Goal: Information Seeking & Learning: Check status

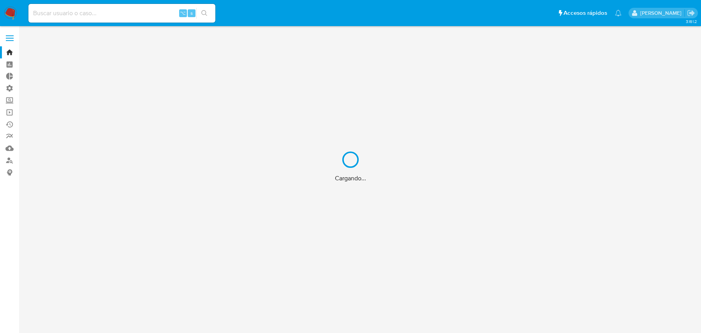
click at [95, 16] on div "Cargando..." at bounding box center [350, 166] width 701 height 333
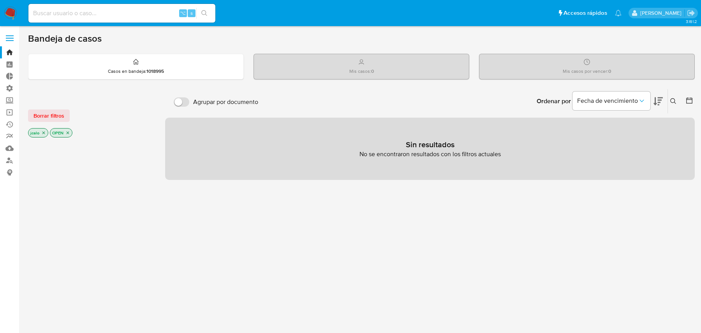
click at [95, 12] on input at bounding box center [121, 13] width 187 height 10
paste input "1704361875"
type input "1704361875"
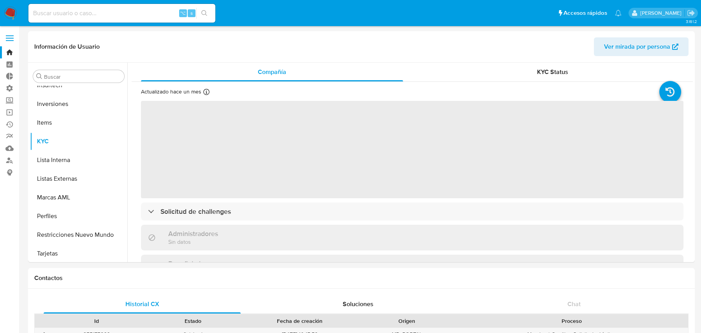
scroll to position [404, 0]
select select "10"
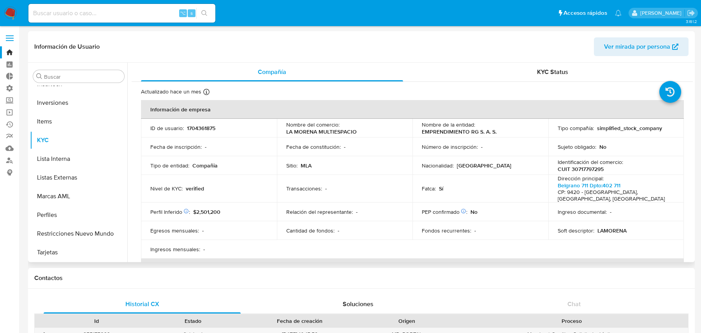
click at [327, 127] on p "Nombre del comercio :" at bounding box center [312, 124] width 53 height 7
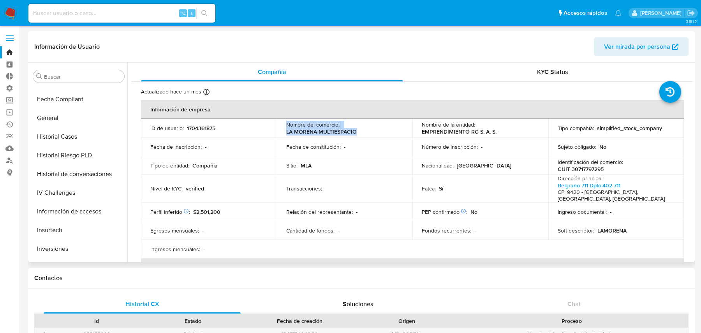
scroll to position [253, 0]
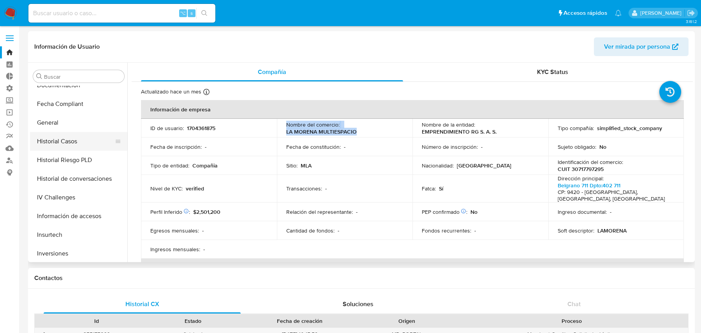
click at [68, 142] on button "Historial Casos" at bounding box center [75, 141] width 91 height 19
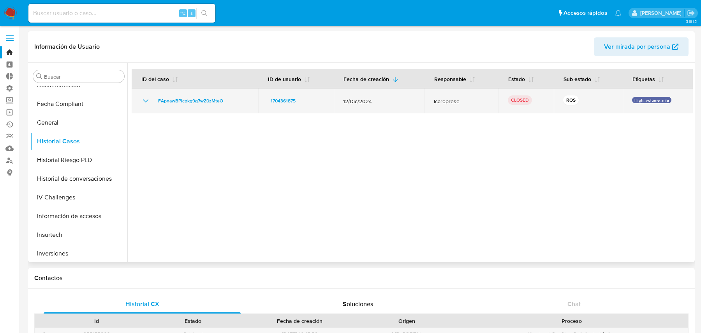
click at [146, 105] on icon "Mostrar/Ocultar" at bounding box center [145, 100] width 9 height 9
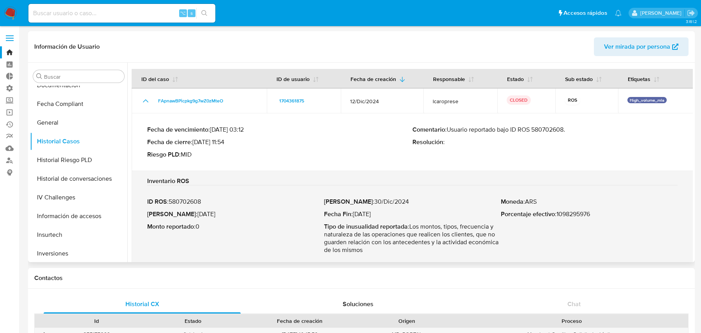
scroll to position [8, 0]
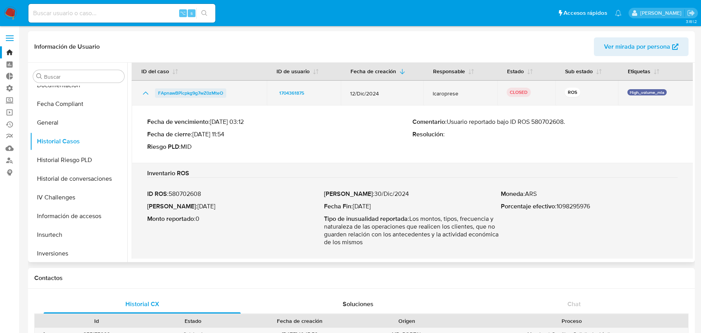
click at [193, 94] on span "FApnawBPicpkg9g7wZ0zMteO" at bounding box center [190, 92] width 65 height 9
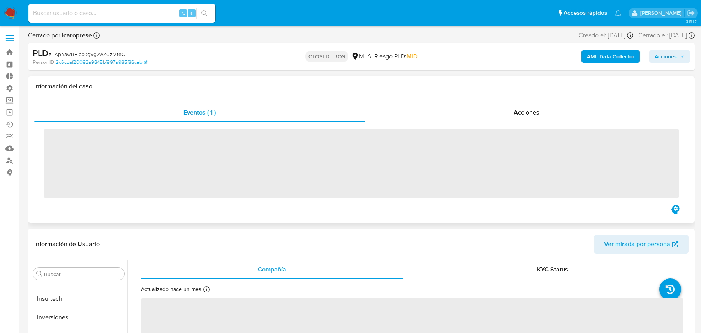
scroll to position [404, 0]
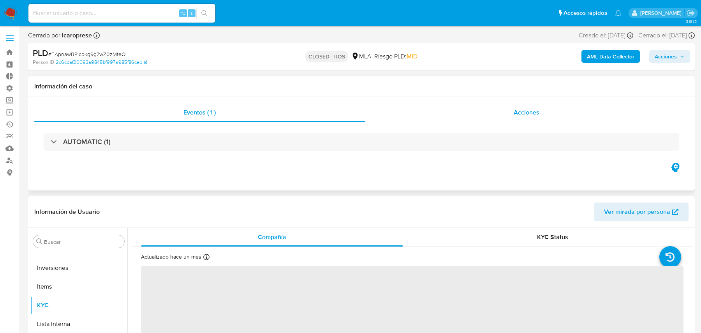
click at [473, 110] on div "Acciones" at bounding box center [527, 112] width 324 height 19
select select "10"
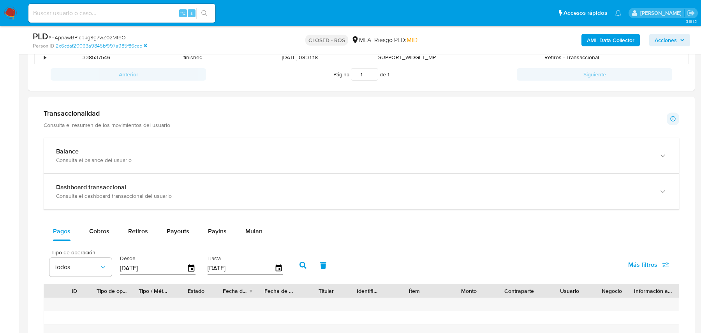
scroll to position [570, 0]
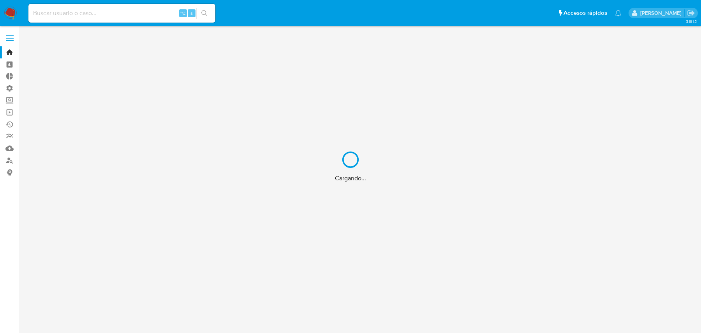
click at [82, 17] on div "Cargando..." at bounding box center [350, 166] width 701 height 333
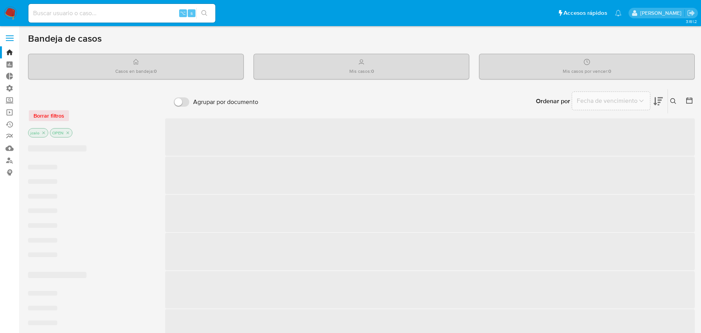
click at [91, 11] on input at bounding box center [121, 13] width 187 height 10
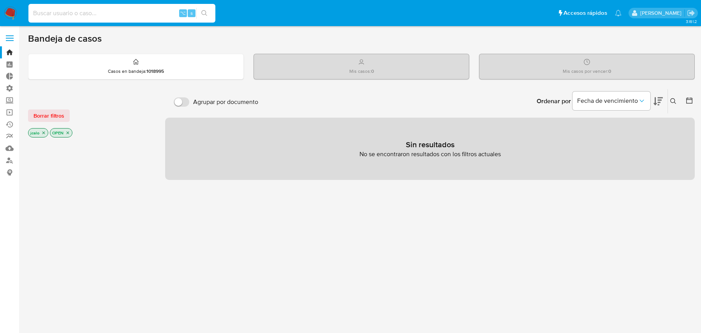
paste input "QOoTq38zTNsKTPZti6neGsyb"
type input "QOoTq38zTNsKTPZti6neGsyb"
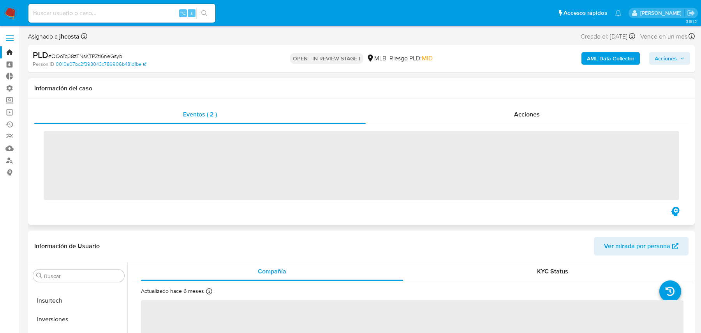
scroll to position [404, 0]
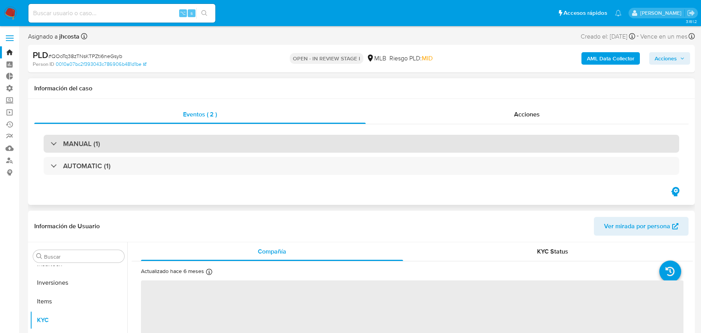
select select "10"
click at [349, 143] on div "MANUAL (1)" at bounding box center [362, 144] width 636 height 18
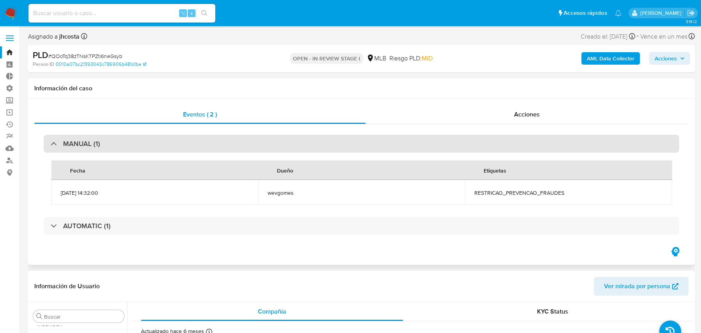
click at [349, 143] on div "MANUAL (1)" at bounding box center [362, 144] width 636 height 18
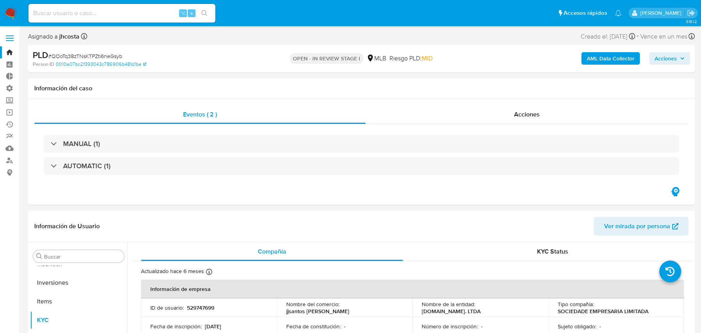
click at [121, 17] on input at bounding box center [121, 13] width 187 height 10
paste input "RLTVfStnRViCOJ0WKYhw1U98"
type input "RLTVfStnRViCOJ0WKYhw1U98"
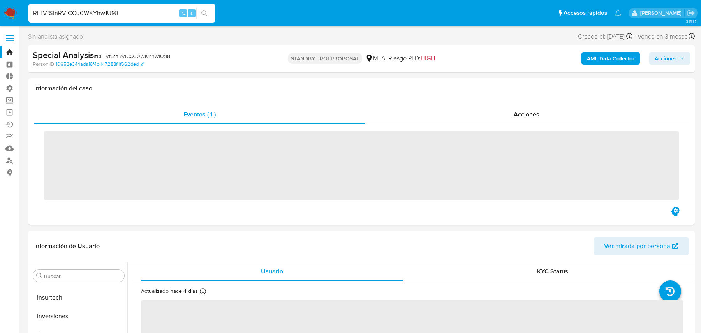
scroll to position [404, 0]
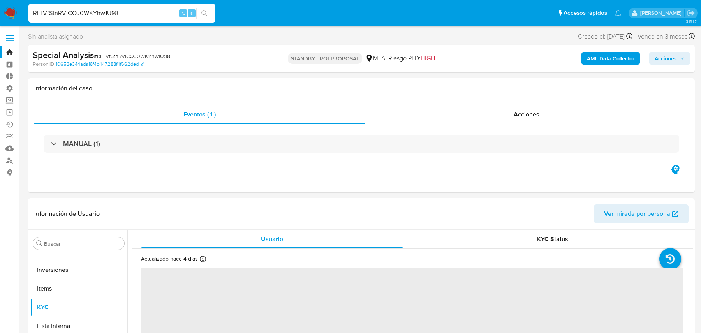
click at [599, 55] on b "AML Data Collector" at bounding box center [611, 58] width 48 height 12
select select "10"
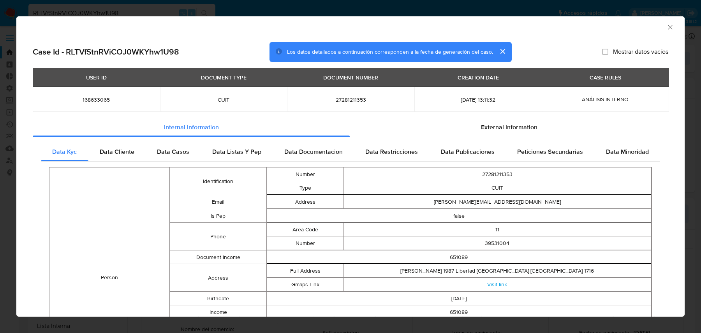
click at [291, 151] on span "Data Documentacion" at bounding box center [313, 151] width 58 height 9
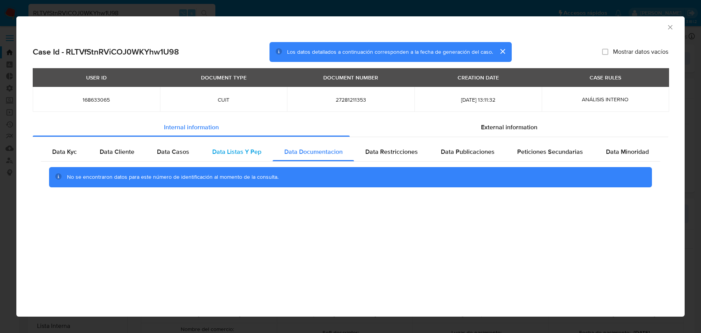
click at [253, 151] on span "Data Listas Y Pep" at bounding box center [236, 151] width 49 height 9
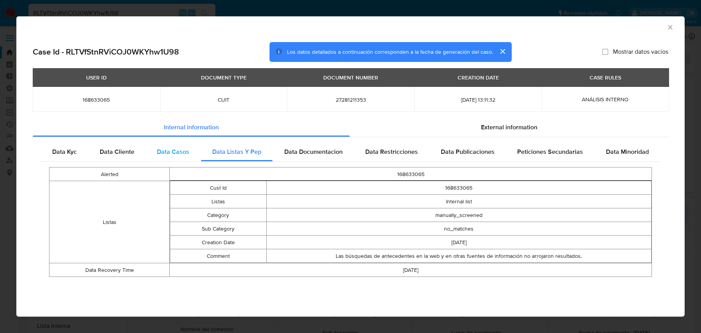
click at [192, 155] on div "Data Casos" at bounding box center [173, 152] width 55 height 19
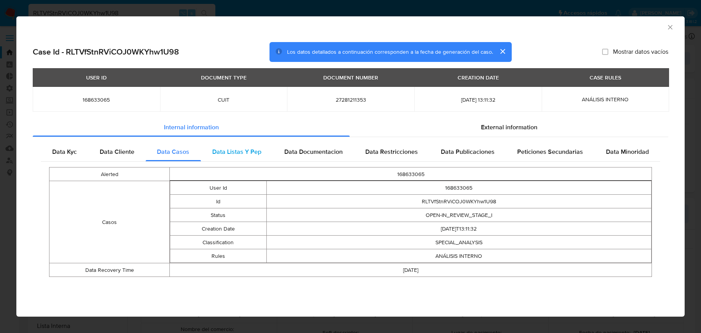
click at [241, 147] on span "Data Listas Y Pep" at bounding box center [236, 151] width 49 height 9
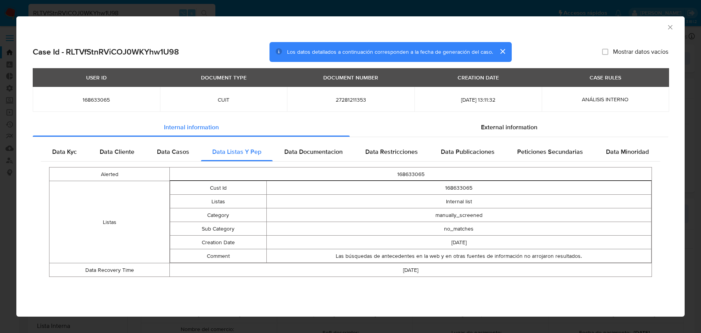
click at [377, 139] on div "Data Kyc Data Cliente Data Casos Data Listas Y Pep Data Documentacion Data Rest…" at bounding box center [351, 212] width 636 height 151
click at [374, 148] on span "Data Restricciones" at bounding box center [391, 151] width 53 height 9
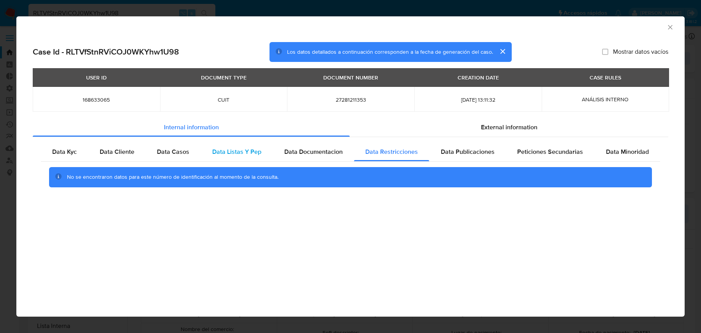
click at [201, 153] on div "Data Listas Y Pep" at bounding box center [237, 152] width 72 height 19
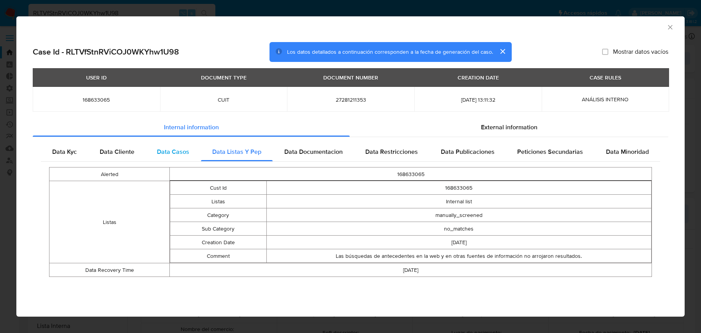
click at [196, 154] on div "Data Casos" at bounding box center [173, 152] width 55 height 19
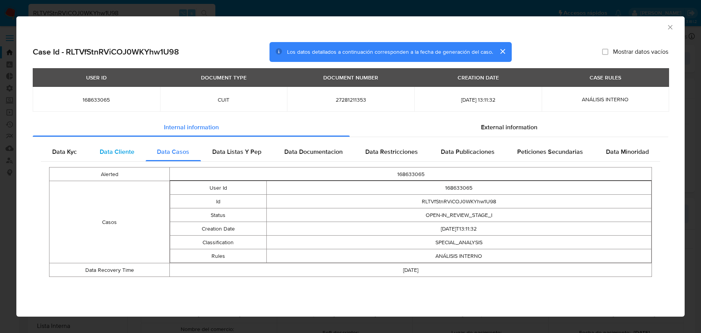
click at [127, 144] on div "Data Cliente" at bounding box center [117, 152] width 58 height 19
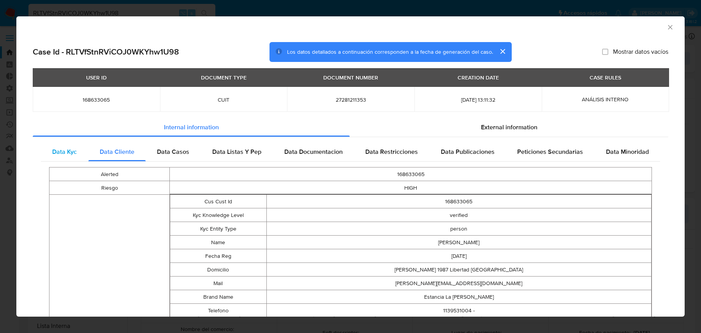
click at [67, 150] on span "Data Kyc" at bounding box center [64, 151] width 25 height 9
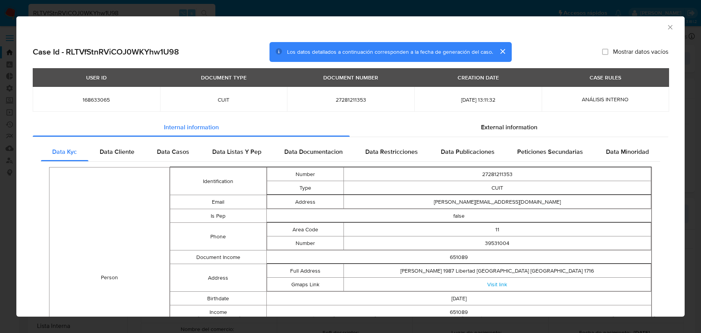
click at [238, 156] on span "Data Listas Y Pep" at bounding box center [236, 151] width 49 height 9
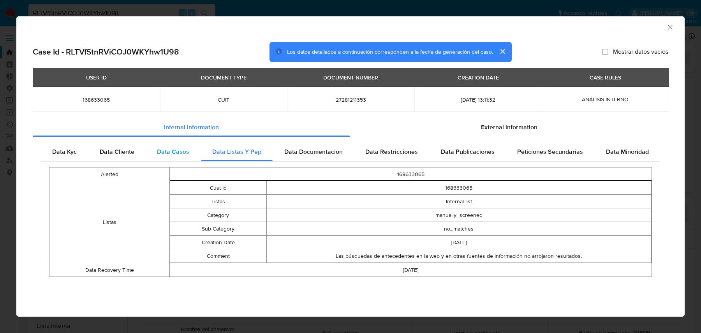
click at [181, 152] on span "Data Casos" at bounding box center [173, 151] width 32 height 9
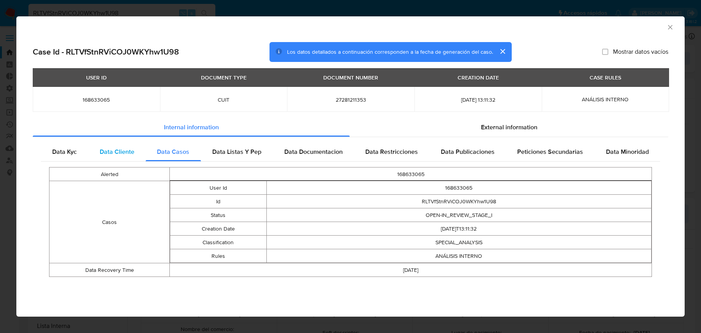
click at [126, 154] on span "Data Cliente" at bounding box center [117, 151] width 35 height 9
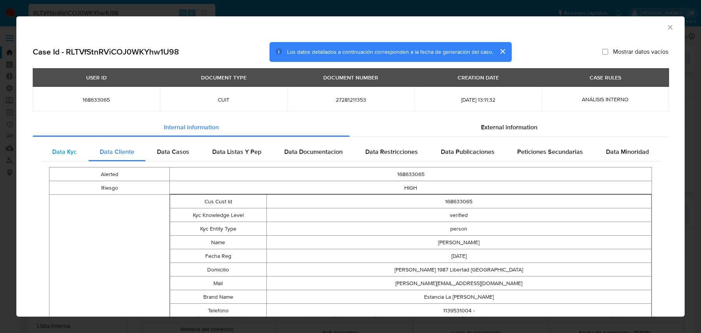
click at [60, 153] on span "Data Kyc" at bounding box center [64, 151] width 25 height 9
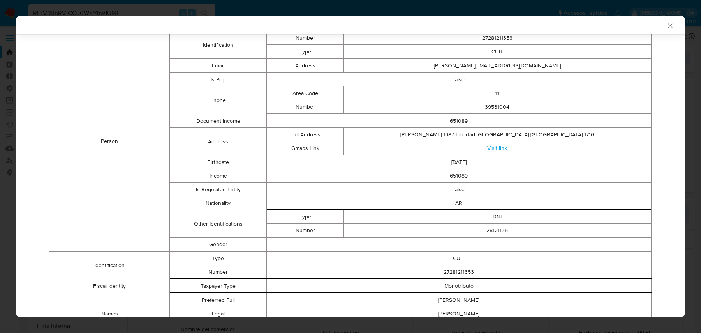
scroll to position [237, 0]
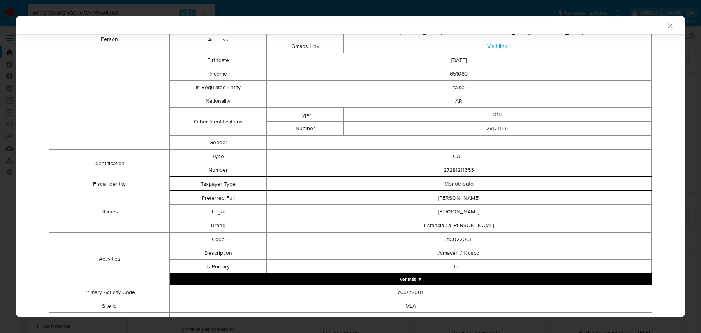
click at [402, 280] on button "Ver más ▼" at bounding box center [411, 280] width 482 height 12
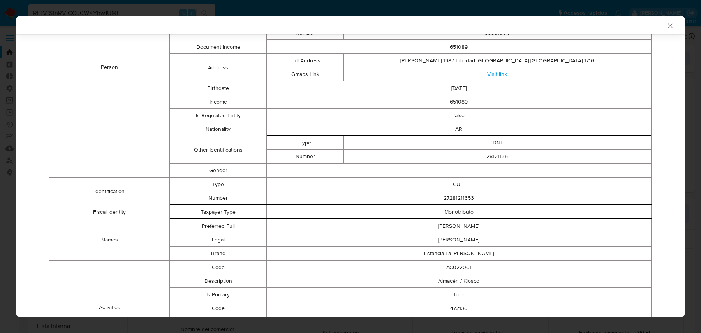
scroll to position [341, 0]
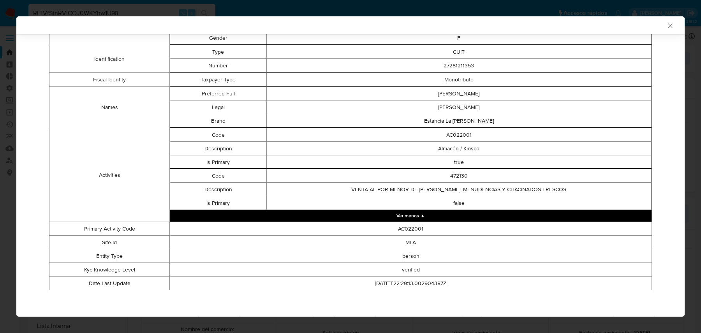
click at [480, 158] on td "true" at bounding box center [458, 162] width 385 height 14
click at [480, 149] on td "Almacén / Kiosco" at bounding box center [458, 149] width 385 height 14
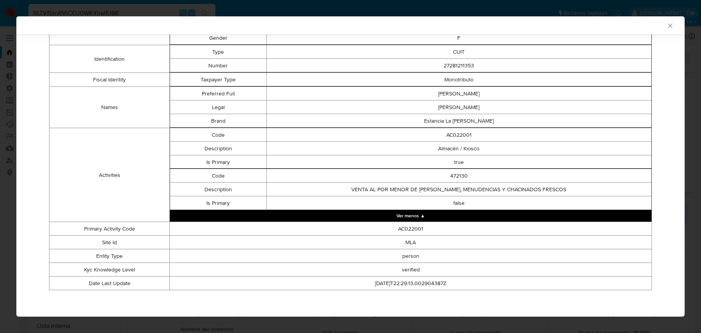
click at [480, 149] on td "Almacén / Kiosco" at bounding box center [458, 149] width 385 height 14
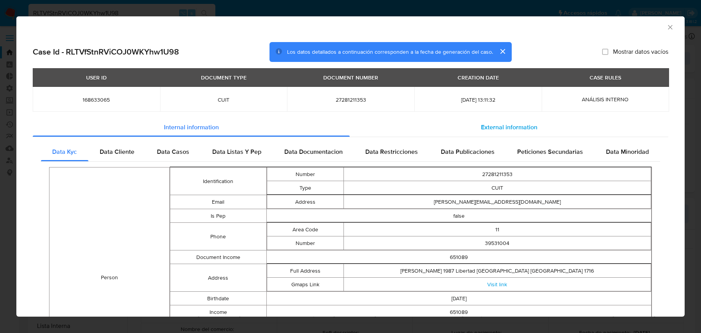
click at [410, 121] on div "External information" at bounding box center [509, 127] width 319 height 19
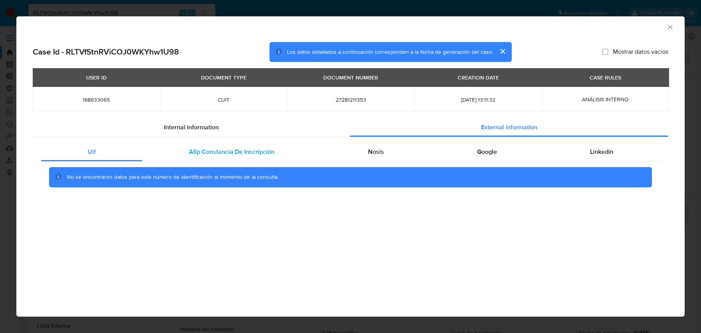
click at [235, 148] on span "Afip Constancia De Inscripción" at bounding box center [232, 151] width 86 height 9
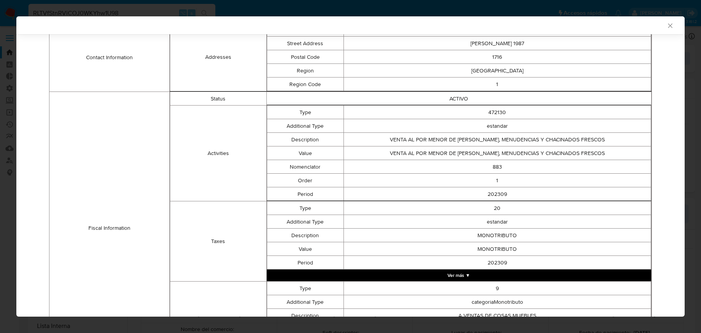
scroll to position [272, 0]
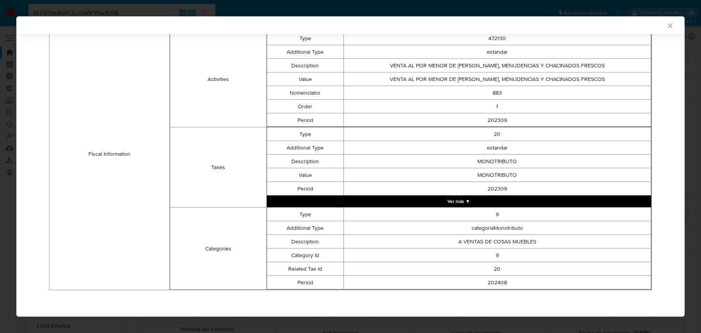
click at [390, 115] on td "202309" at bounding box center [497, 120] width 307 height 14
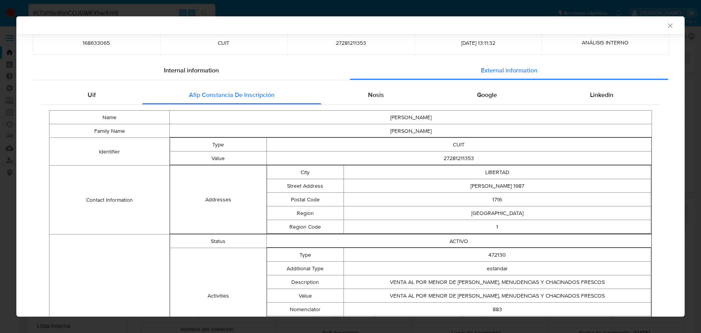
scroll to position [0, 0]
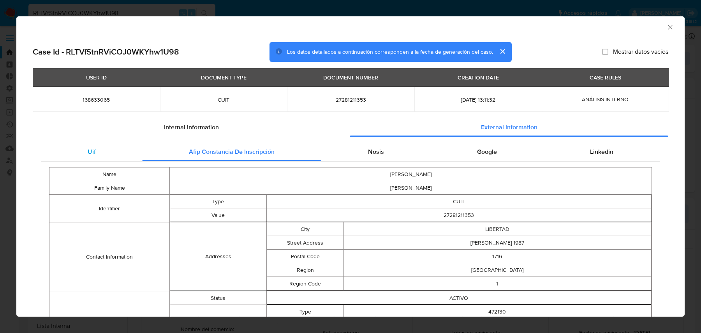
click at [96, 155] on div "Uif" at bounding box center [91, 152] width 101 height 19
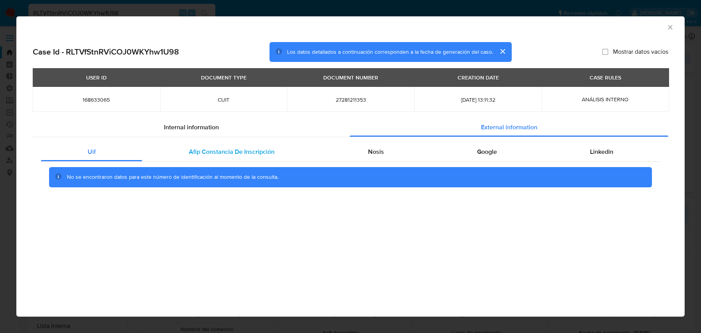
click at [176, 154] on div "Afip Constancia De Inscripción" at bounding box center [231, 152] width 179 height 19
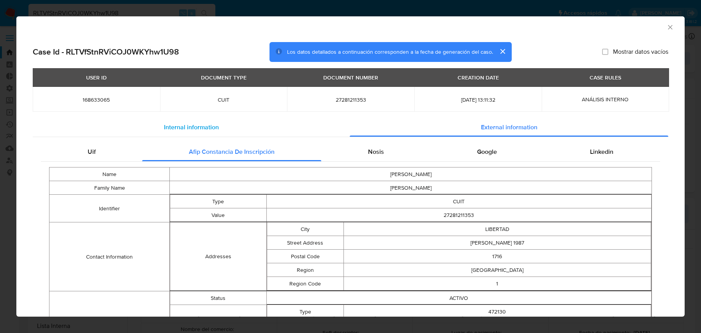
click at [196, 125] on span "Internal information" at bounding box center [191, 127] width 55 height 9
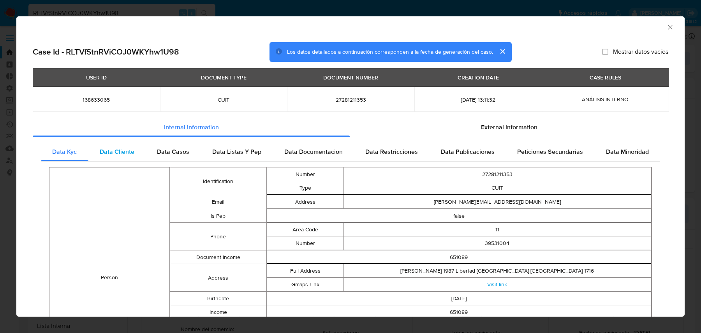
click at [124, 147] on span "Data Cliente" at bounding box center [117, 151] width 35 height 9
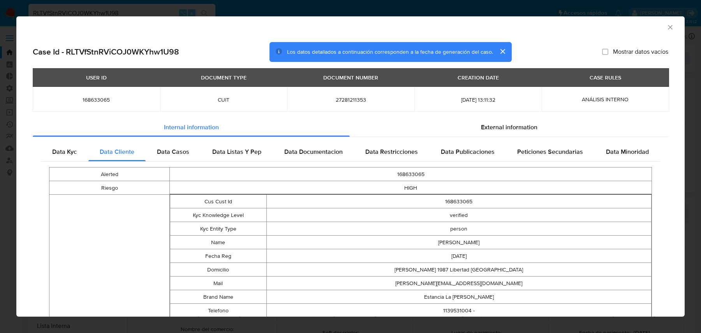
click at [241, 164] on div "Alerted 168633065 Riesgo HIGH Cuentas Asociadas Cus Cust Id 168633065 Kyc Knowl…" at bounding box center [350, 337] width 619 height 351
click at [84, 144] on div "Data Kyc" at bounding box center [65, 152] width 48 height 19
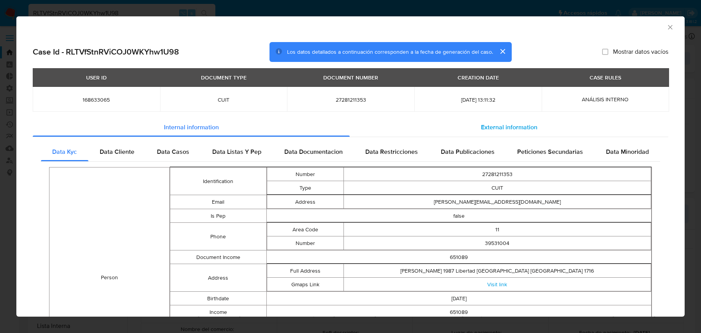
click at [478, 129] on div "External information" at bounding box center [509, 127] width 319 height 19
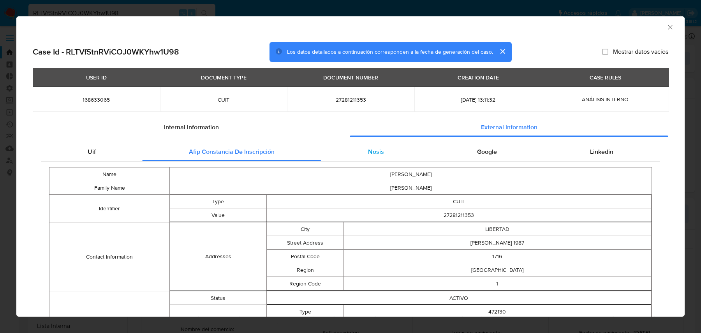
click at [359, 143] on div "Nosis" at bounding box center [375, 152] width 109 height 19
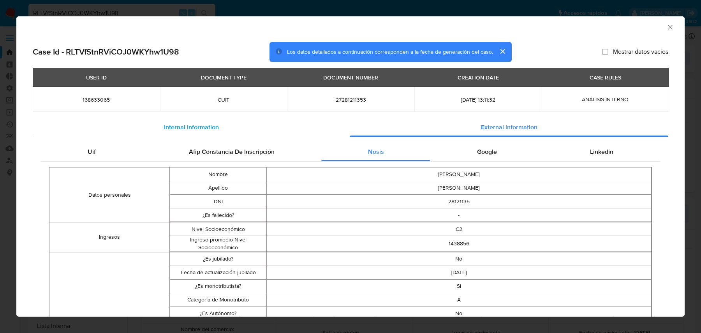
click at [236, 126] on div "Internal information" at bounding box center [191, 127] width 317 height 19
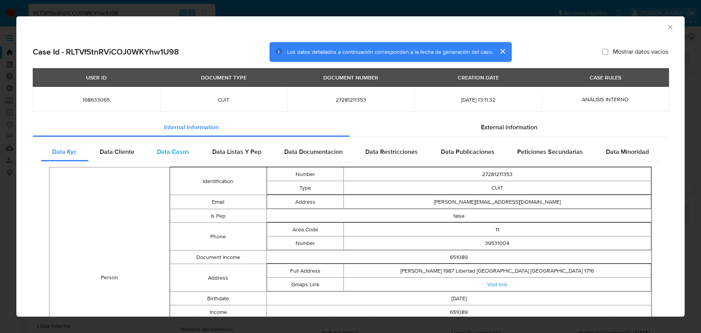
click at [150, 156] on div "Data Casos" at bounding box center [173, 152] width 55 height 19
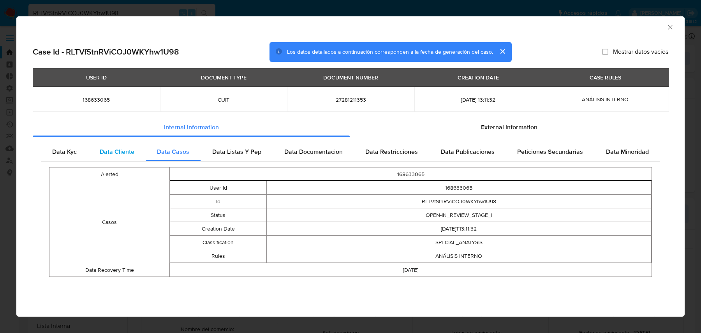
click at [124, 150] on span "Data Cliente" at bounding box center [117, 151] width 35 height 9
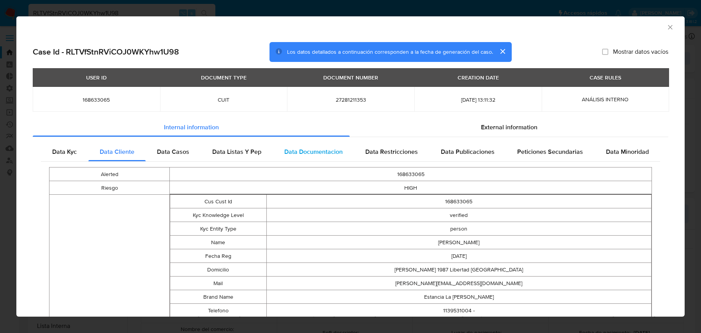
click at [323, 149] on span "Data Documentacion" at bounding box center [313, 151] width 58 height 9
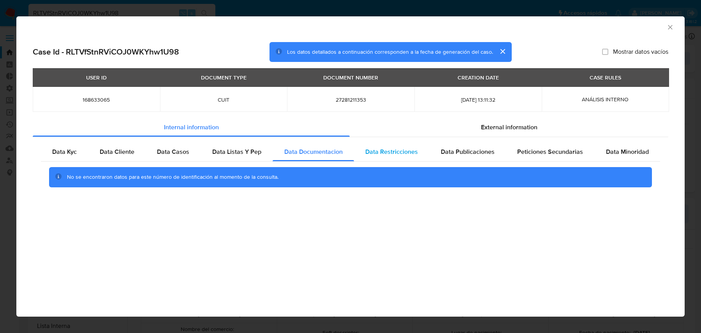
click at [390, 148] on span "Data Restricciones" at bounding box center [391, 151] width 53 height 9
click at [258, 164] on div "No se encontraron datos para este número de identificación al momento de la con…" at bounding box center [350, 177] width 619 height 31
click at [252, 156] on div "Data Listas Y Pep" at bounding box center [237, 152] width 72 height 19
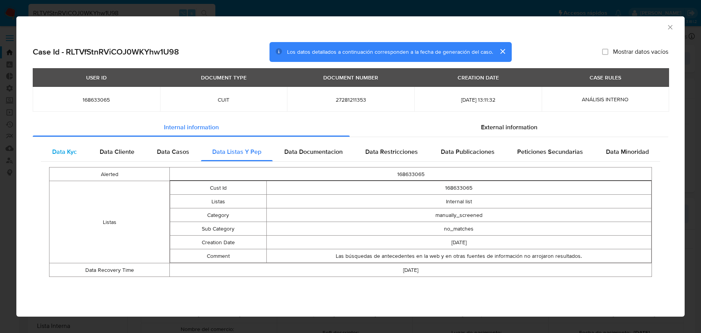
click at [54, 161] on div "Data Kyc" at bounding box center [65, 152] width 48 height 19
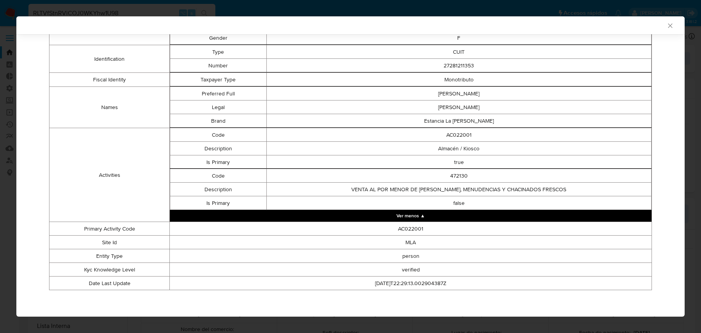
click at [300, 217] on button "Ver menos ▲" at bounding box center [411, 216] width 482 height 12
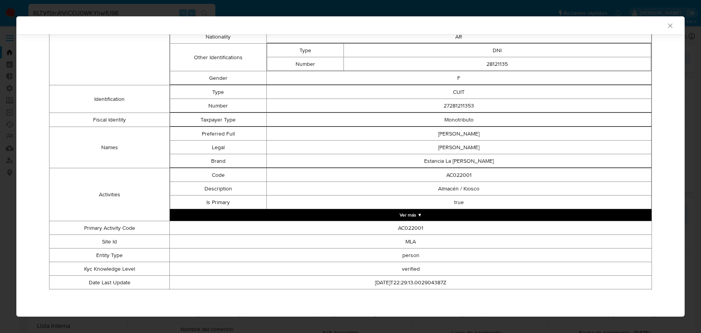
scroll to position [300, 0]
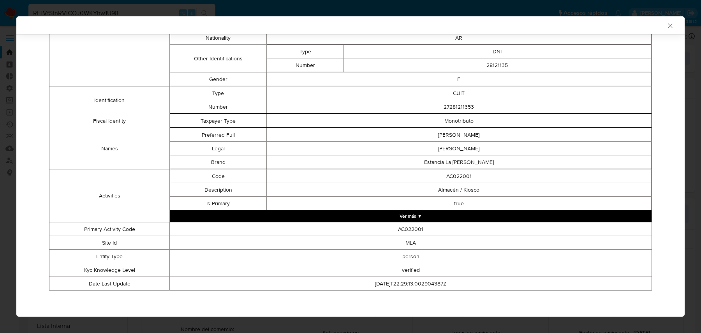
click at [279, 218] on button "Ver más ▼" at bounding box center [411, 216] width 482 height 12
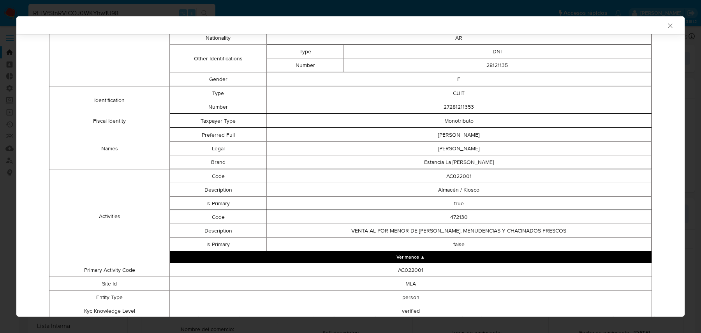
scroll to position [341, 0]
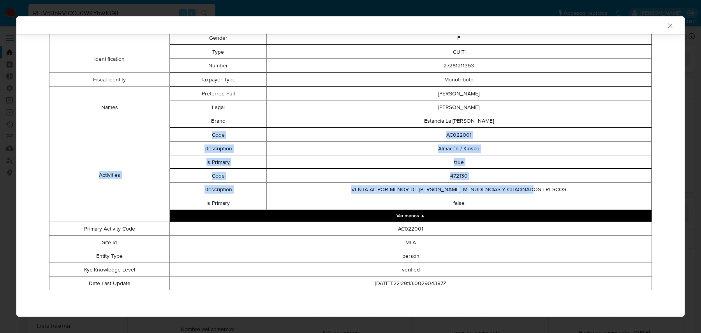
drag, startPoint x: 98, startPoint y: 170, endPoint x: 536, endPoint y: 192, distance: 438.9
click at [536, 192] on tr "Activities Code AC022001 Description Almacén / Kiosco Is Primary true Code 4721…" at bounding box center [350, 175] width 603 height 94
click at [536, 192] on td "VENTA AL POR MENOR DE CARNES ROJAS, MENUDENCIAS Y CHACINADOS FRESCOS" at bounding box center [458, 190] width 385 height 14
drag, startPoint x: 482, startPoint y: 201, endPoint x: 285, endPoint y: 136, distance: 207.5
click at [285, 136] on div "Code AC022001 Description Almacén / Kiosco Is Primary true Code 472130 Descript…" at bounding box center [411, 174] width 482 height 94
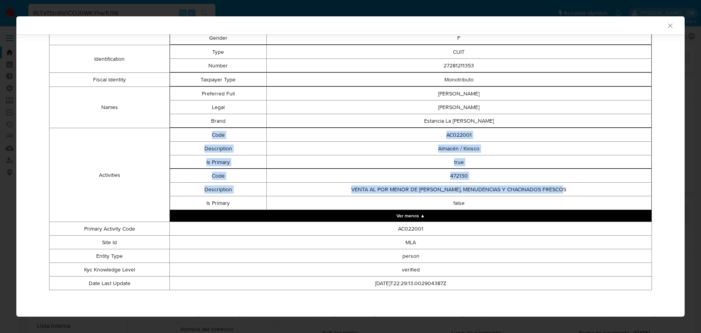
drag, startPoint x: 197, startPoint y: 130, endPoint x: 535, endPoint y: 195, distance: 344.3
click at [535, 195] on div "Code AC022001 Description Almacén / Kiosco Is Primary true Code 472130 Descript…" at bounding box center [411, 174] width 482 height 94
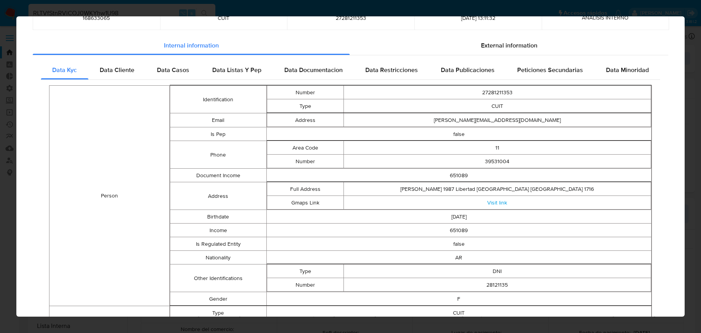
scroll to position [0, 0]
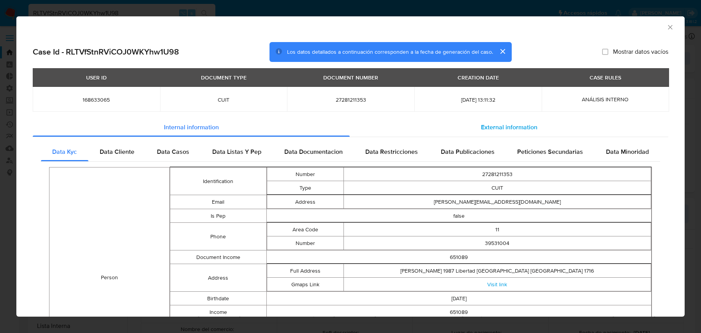
click at [448, 123] on div "External information" at bounding box center [509, 127] width 319 height 19
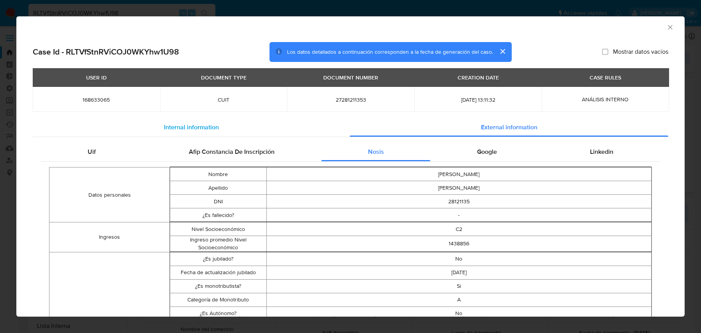
click at [229, 130] on div "Internal information" at bounding box center [191, 127] width 317 height 19
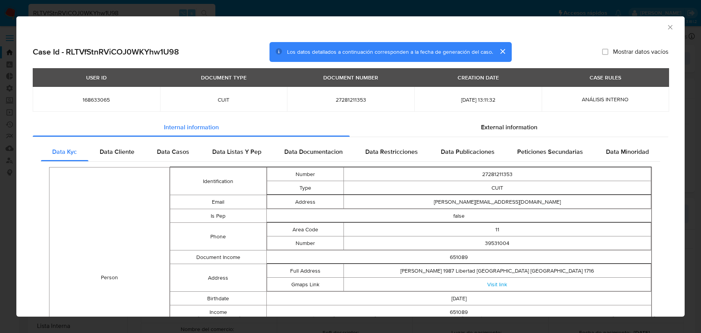
click at [7, 37] on div "AML Data Collector Case Id - RLTVfStnRViCOJ0WKYhw1U98 Los datos detallados a co…" at bounding box center [350, 166] width 701 height 333
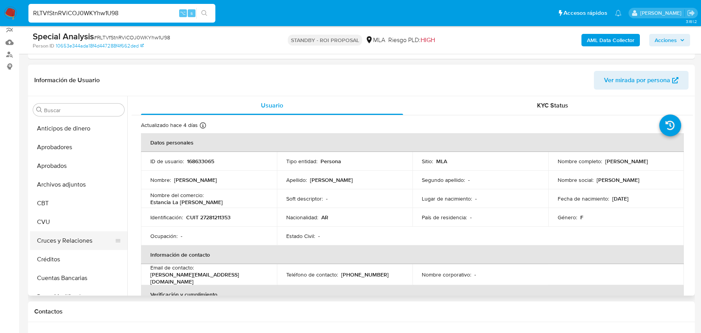
scroll to position [404, 0]
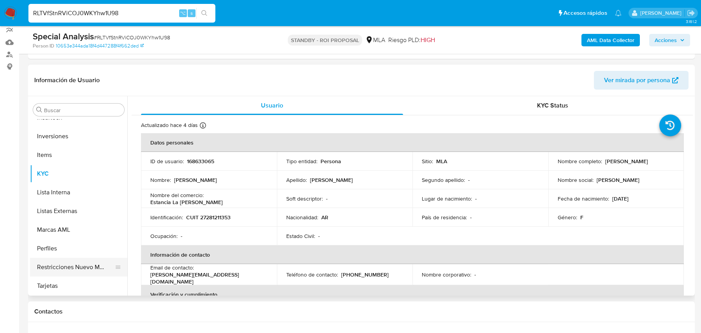
click at [52, 268] on button "Restricciones Nuevo Mundo" at bounding box center [75, 267] width 91 height 19
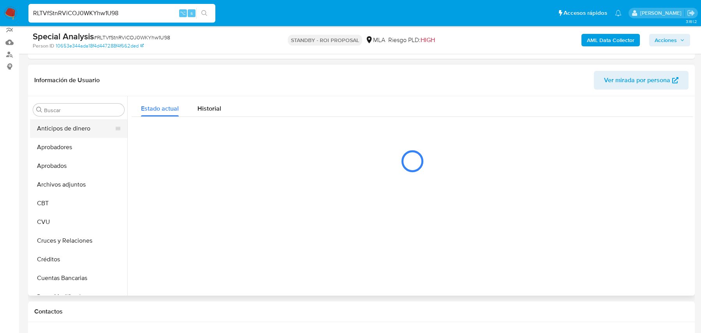
scroll to position [101, 0]
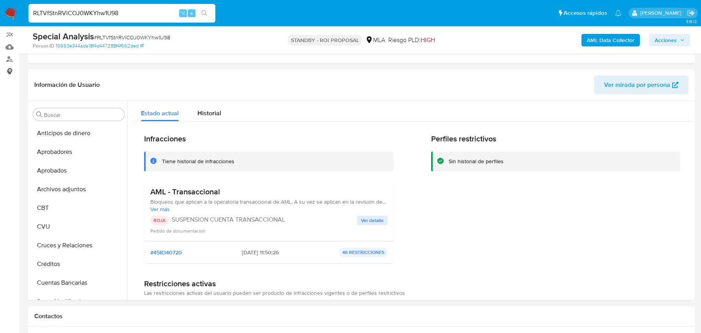
click at [9, 69] on link "Consolidado" at bounding box center [46, 71] width 93 height 12
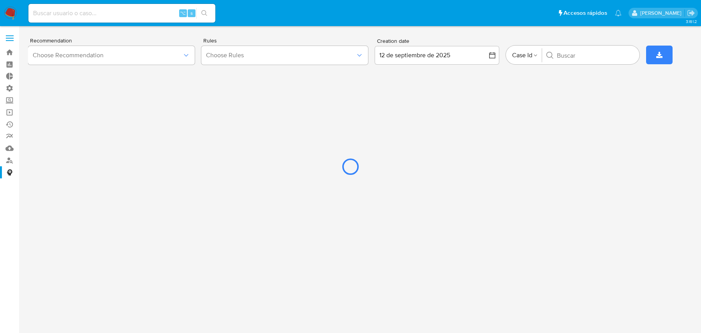
click at [11, 149] on div at bounding box center [350, 166] width 701 height 333
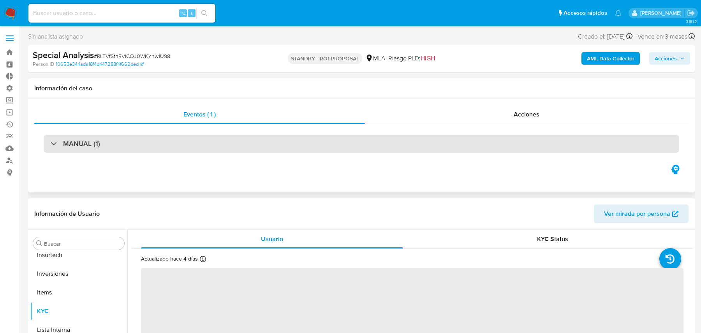
scroll to position [404, 0]
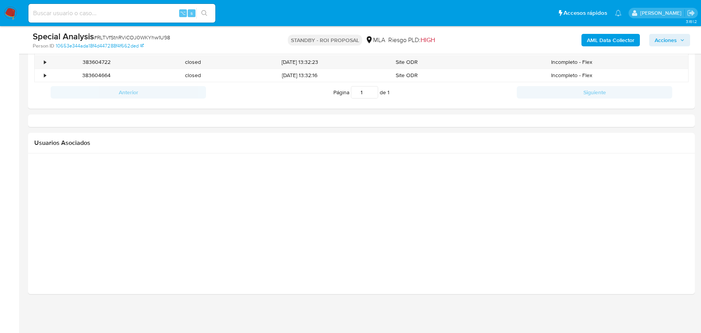
select select "10"
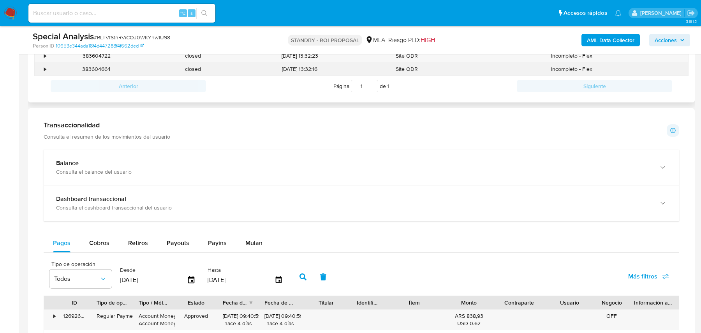
scroll to position [460, 0]
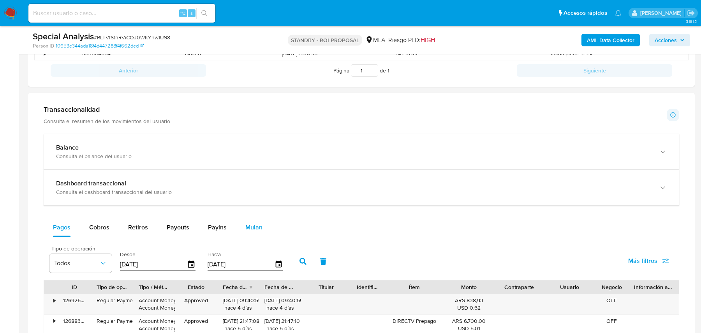
click at [248, 233] on div "Mulan" at bounding box center [253, 227] width 17 height 19
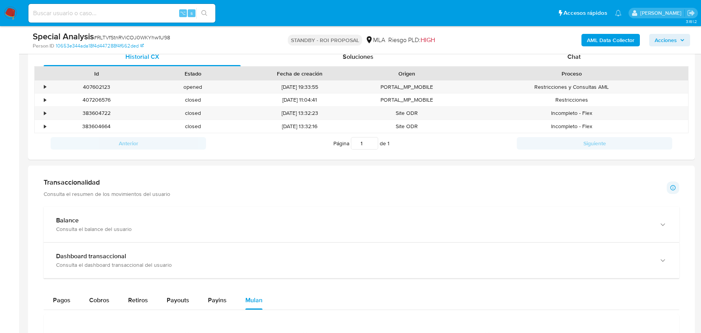
scroll to position [0, 0]
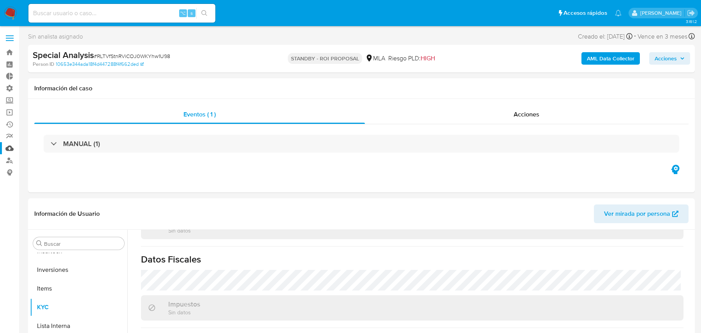
click at [12, 150] on link "Mulan" at bounding box center [46, 148] width 93 height 12
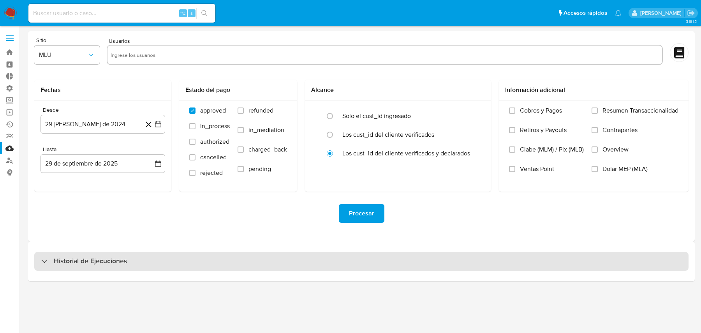
click at [119, 267] on div "Historial de Ejecuciones" at bounding box center [361, 261] width 655 height 19
select select "10"
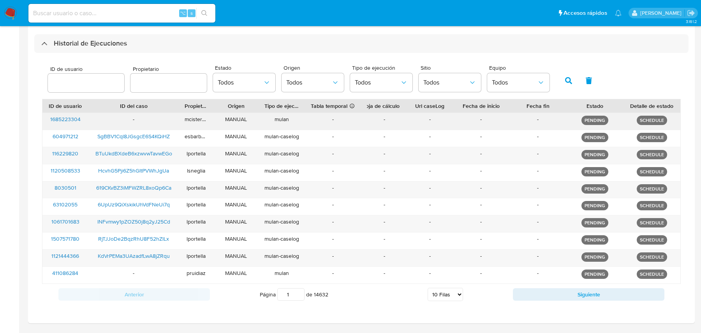
scroll to position [237, 0]
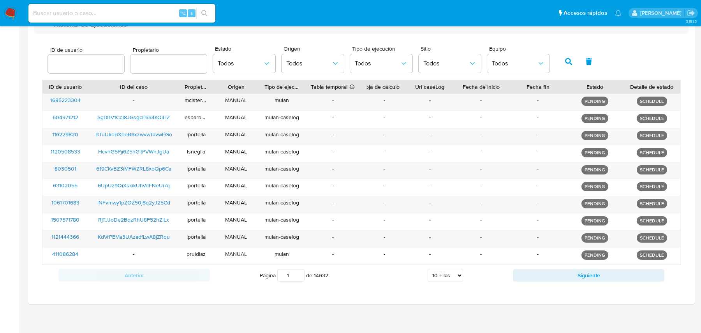
click at [104, 64] on input "number" at bounding box center [86, 64] width 76 height 10
type input "0198"
click at [137, 37] on div "ID de usuario Propietario Estado Todos Origen Todos Tipo de ejecución Todos Sit…" at bounding box center [361, 164] width 655 height 260
click at [438, 272] on select "5 Filas 10 Filas 20 Filas 25 Filas 50 Filas 100 Filas" at bounding box center [445, 275] width 35 height 13
select select "100"
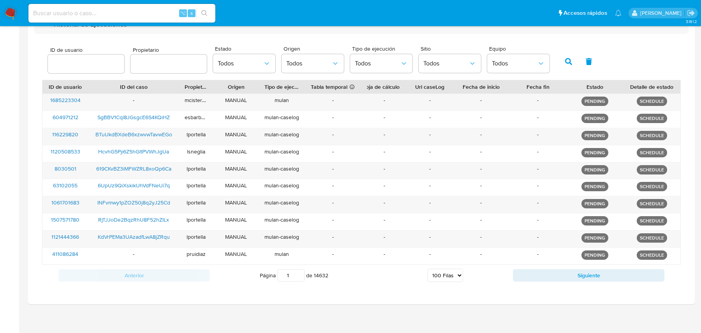
click at [428, 269] on select "5 Filas 10 Filas 20 Filas 25 Filas 50 Filas 100 Filas" at bounding box center [445, 275] width 35 height 13
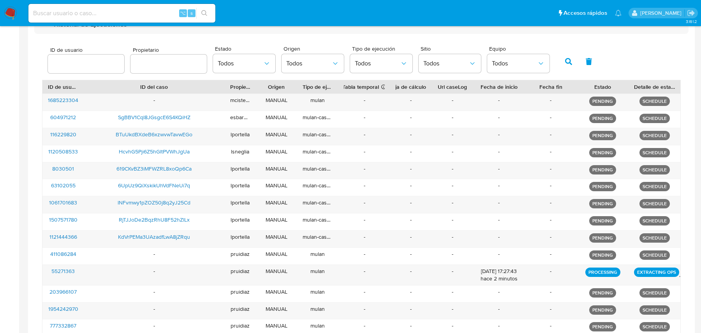
drag, startPoint x: 181, startPoint y: 85, endPoint x: 231, endPoint y: 85, distance: 49.9
click at [231, 85] on div at bounding box center [225, 86] width 14 height 13
click at [84, 60] on input "number" at bounding box center [86, 64] width 76 height 10
type input "0198"
click at [140, 67] on input "text" at bounding box center [169, 64] width 76 height 10
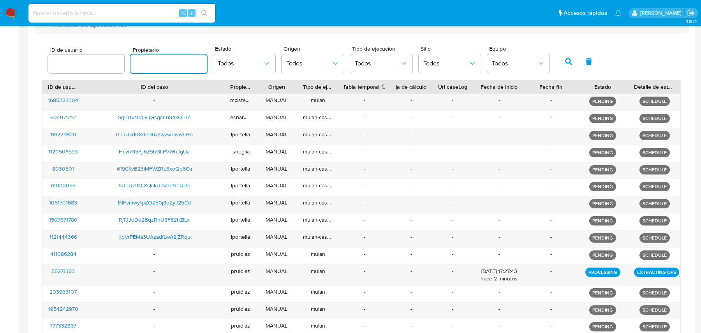
type input "RLTVfStnRViCOJ0WKYhw1U98"
click at [243, 72] on div "Estado Todos" at bounding box center [244, 61] width 62 height 30
click at [497, 66] on span "Todos" at bounding box center [514, 64] width 45 height 8
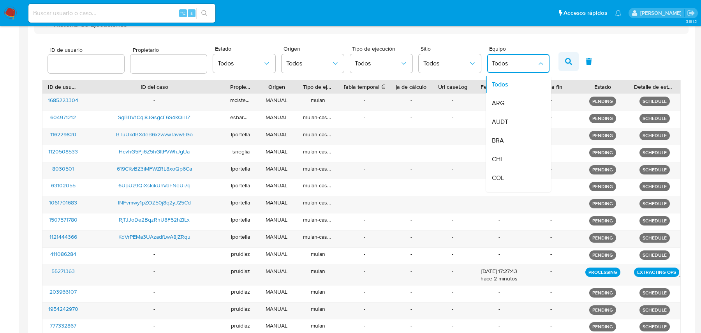
click at [559, 61] on button "button" at bounding box center [569, 61] width 20 height 19
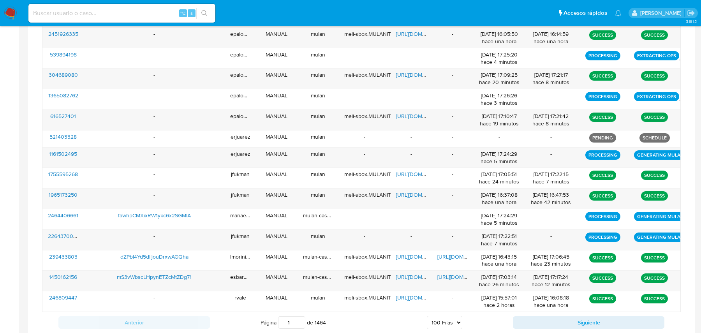
scroll to position [1984, 0]
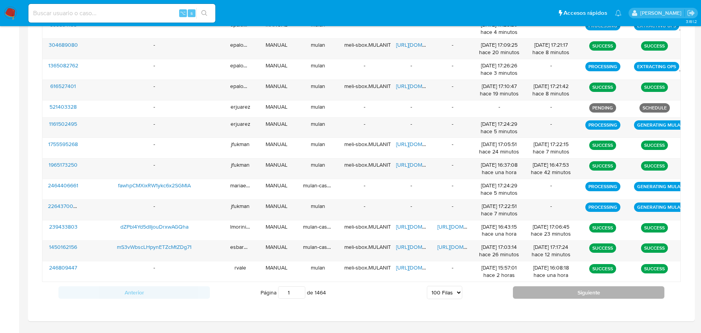
click at [547, 286] on button "Siguiente" at bounding box center [589, 292] width 152 height 12
type input "2"
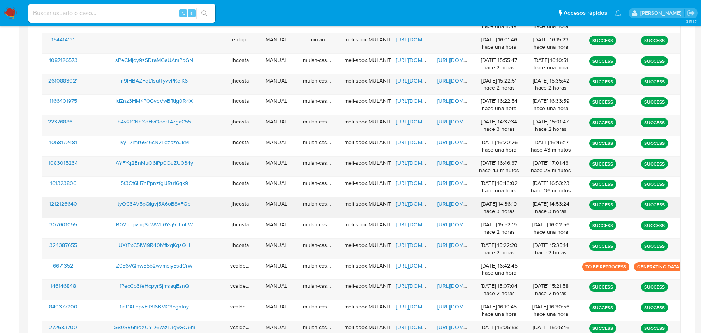
scroll to position [2110, 0]
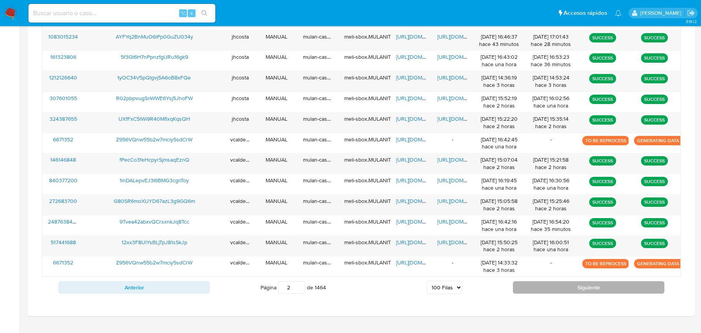
click at [559, 281] on button "Siguiente" at bounding box center [589, 287] width 152 height 12
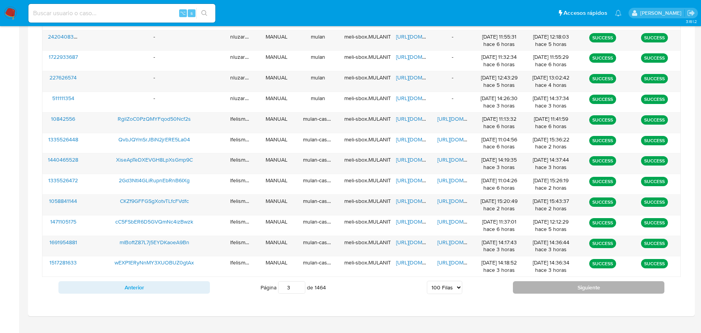
click at [539, 281] on button "Siguiente" at bounding box center [589, 287] width 152 height 12
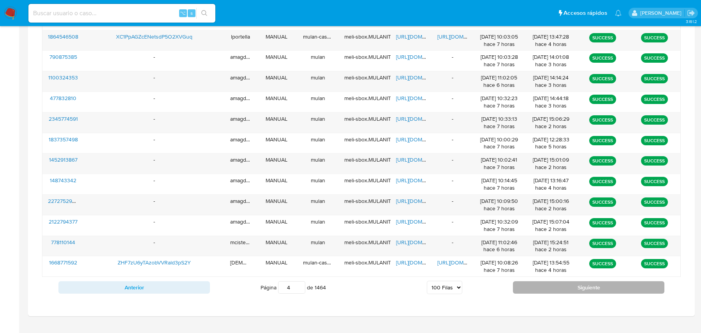
click at [551, 281] on button "Siguiente" at bounding box center [589, 287] width 152 height 12
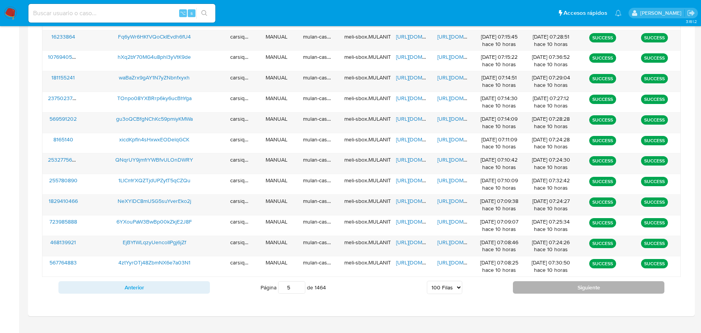
click at [551, 281] on button "Siguiente" at bounding box center [589, 287] width 152 height 12
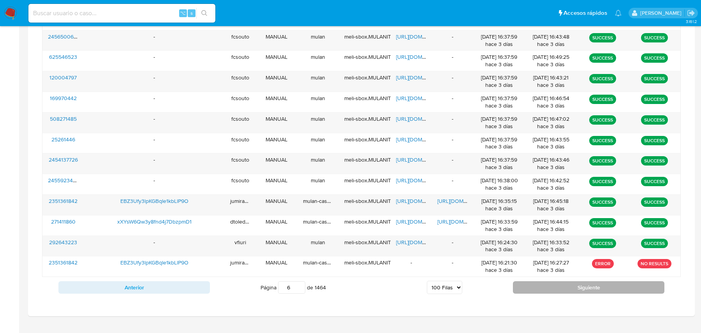
click at [551, 281] on button "Siguiente" at bounding box center [589, 287] width 152 height 12
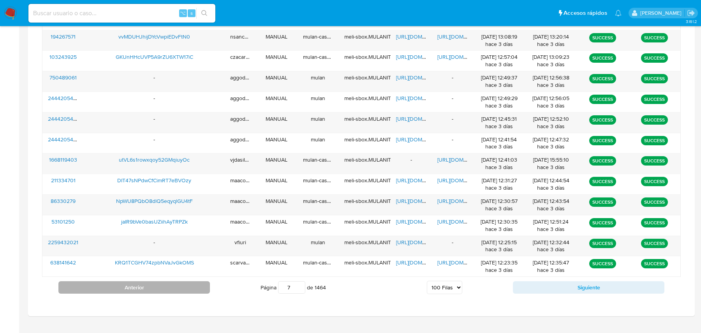
click at [157, 281] on button "Anterior" at bounding box center [134, 287] width 152 height 12
type input "6"
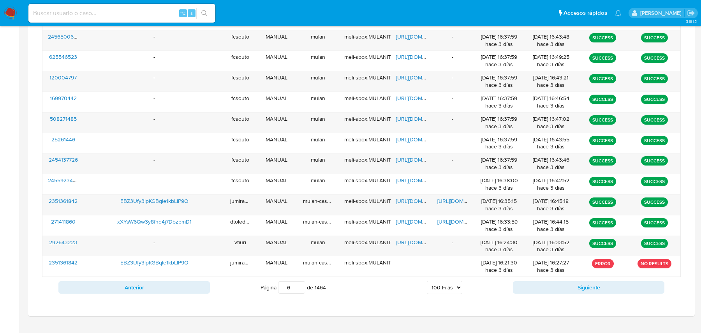
click at [165, 278] on div "Anterior Página 6 de 1464 5 Filas 10 Filas 20 Filas 25 Filas 50 Filas 100 Filas…" at bounding box center [361, 287] width 639 height 21
click at [166, 281] on button "Anterior" at bounding box center [134, 287] width 152 height 12
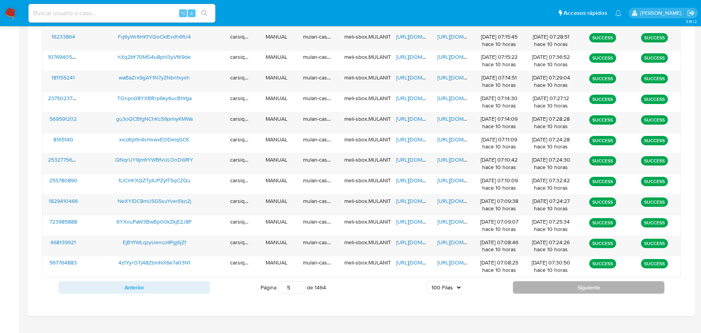
click at [540, 281] on button "Siguiente" at bounding box center [589, 287] width 152 height 12
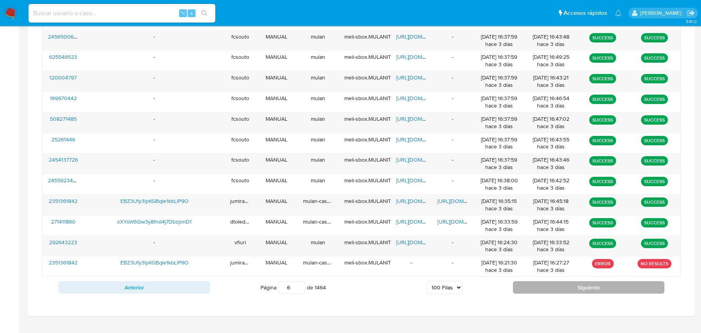
click at [540, 281] on button "Siguiente" at bounding box center [589, 287] width 152 height 12
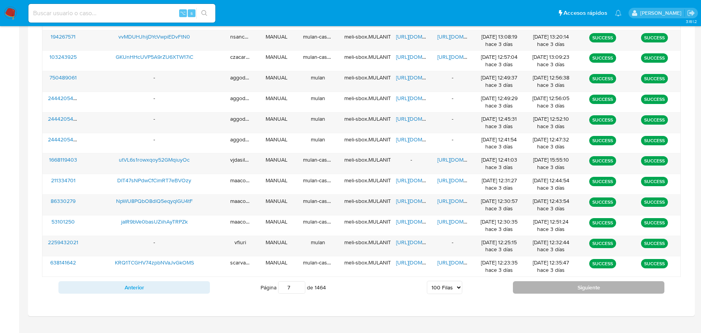
click at [540, 281] on button "Siguiente" at bounding box center [589, 287] width 152 height 12
type input "8"
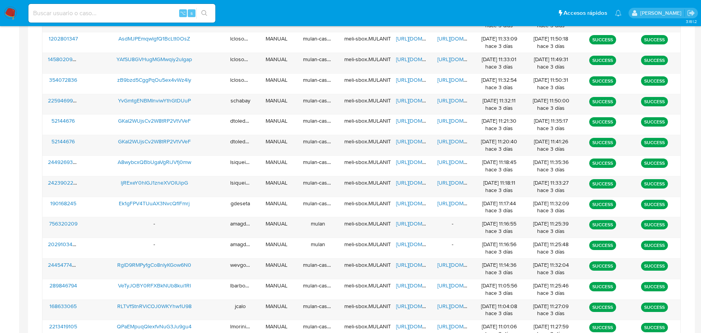
scroll to position [781, 0]
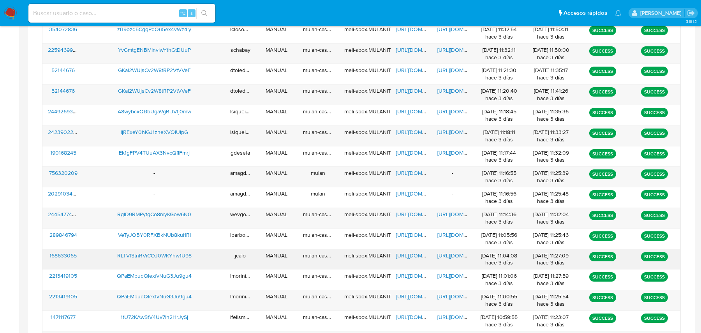
click at [152, 252] on span "RLTVfStnRViCOJ0WKYhw1U98" at bounding box center [154, 256] width 74 height 8
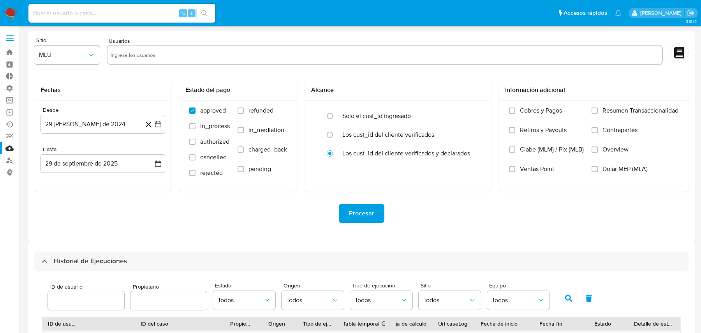
scroll to position [108, 0]
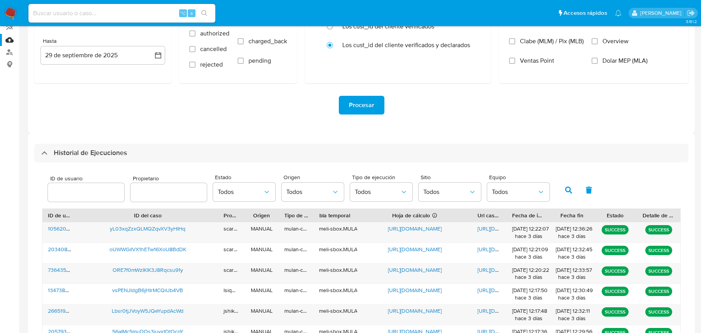
drag, startPoint x: 433, startPoint y: 215, endPoint x: 507, endPoint y: 212, distance: 74.1
click at [508, 212] on div "ID de usuario ID del caso Propietario Origen Tipo de ejecución Tabla temporal D…" at bounding box center [361, 215] width 638 height 13
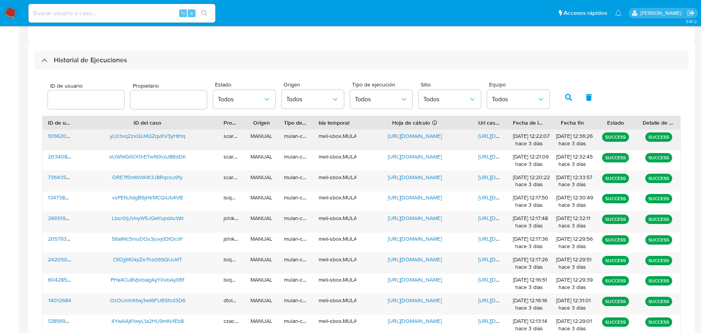
scroll to position [203, 0]
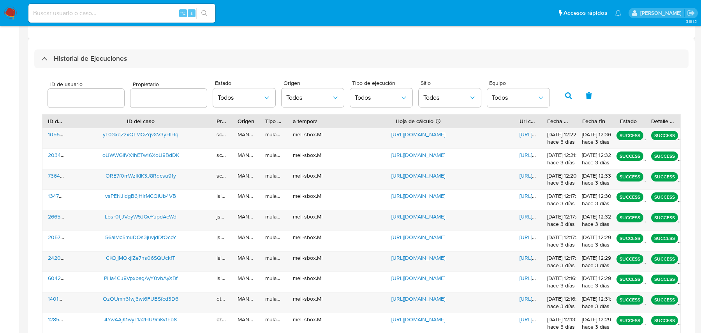
drag, startPoint x: 471, startPoint y: 123, endPoint x: 583, endPoint y: 121, distance: 111.8
click at [583, 121] on div "ID de usuario ID del caso Propietario Origen Tipo de ejecución Tabla temporal D…" at bounding box center [361, 121] width 638 height 13
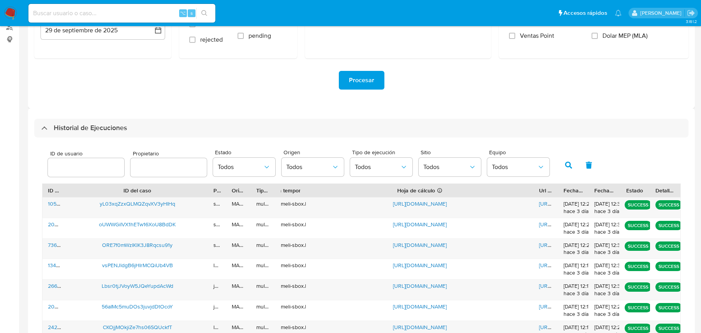
scroll to position [95, 0]
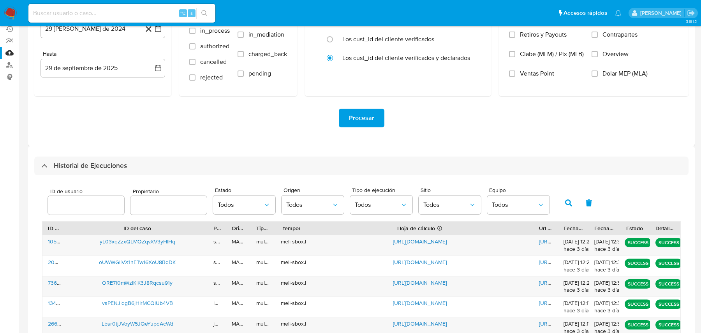
click at [664, 227] on div "Detalle de estado" at bounding box center [665, 228] width 19 height 8
click at [559, 229] on div at bounding box center [558, 228] width 14 height 13
click at [237, 208] on button "Todos" at bounding box center [244, 205] width 62 height 19
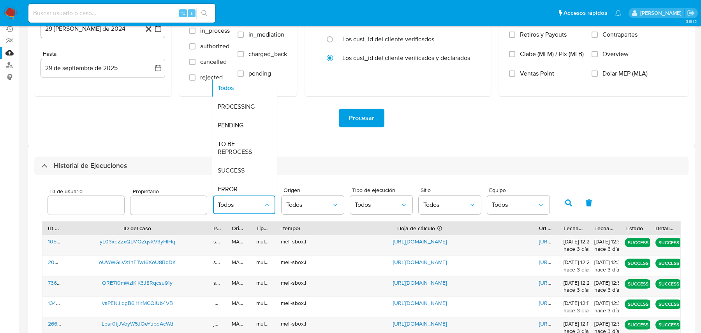
click at [322, 186] on div "ID de usuario Propietario Estado Todos Todos PROCESSING PENDING TO BE REPROCESS…" at bounding box center [361, 202] width 639 height 38
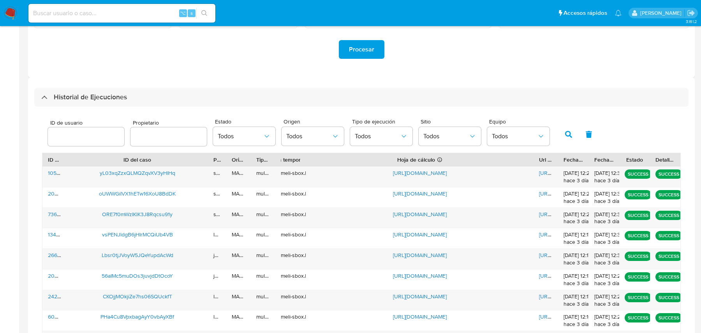
scroll to position [226, 0]
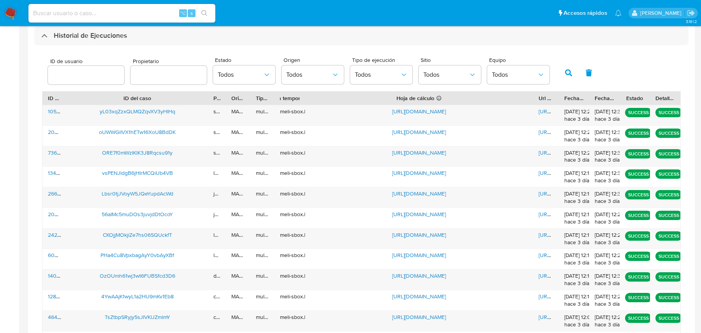
drag, startPoint x: 560, startPoint y: 100, endPoint x: 581, endPoint y: 99, distance: 20.3
click at [580, 99] on div "ID de usuario ID del caso Propietario Origen Tipo de ejecución Tabla temporal D…" at bounding box center [361, 98] width 638 height 13
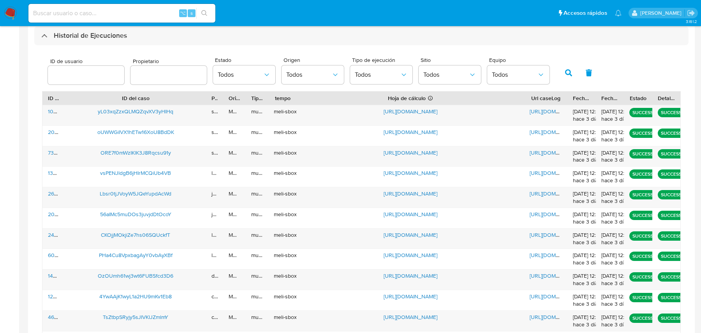
click at [57, 96] on div "ID de usuario" at bounding box center [54, 98] width 12 height 8
click at [61, 95] on div at bounding box center [65, 98] width 14 height 13
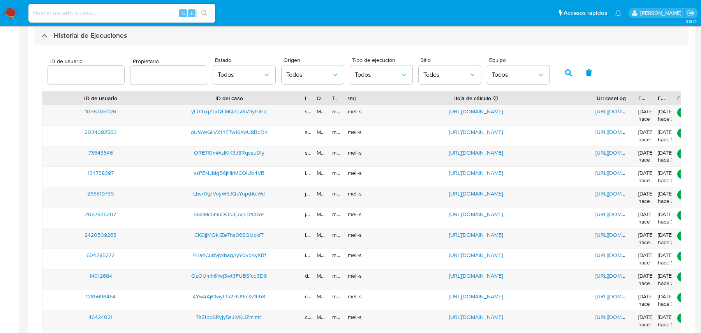
drag, startPoint x: 61, startPoint y: 95, endPoint x: 155, endPoint y: 95, distance: 93.5
click at [155, 95] on div at bounding box center [159, 98] width 14 height 13
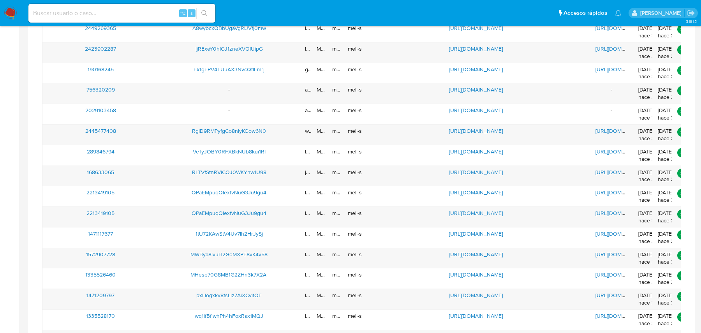
scroll to position [867, 0]
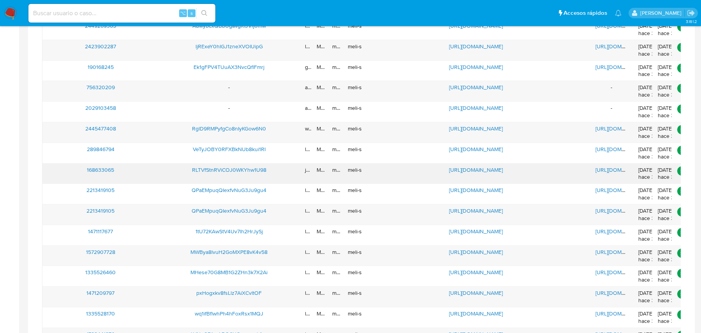
drag, startPoint x: 119, startPoint y: 164, endPoint x: 83, endPoint y: 164, distance: 35.9
click at [83, 164] on div "168633065" at bounding box center [100, 174] width 116 height 20
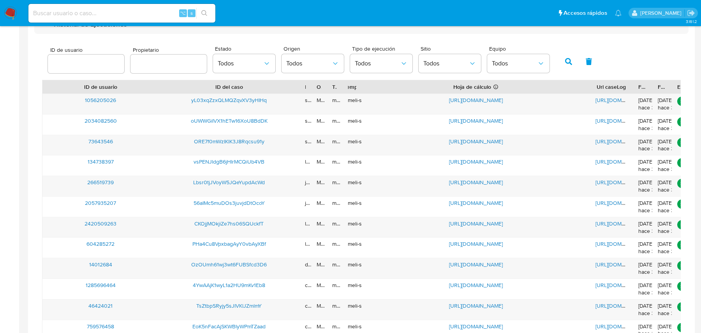
scroll to position [0, 0]
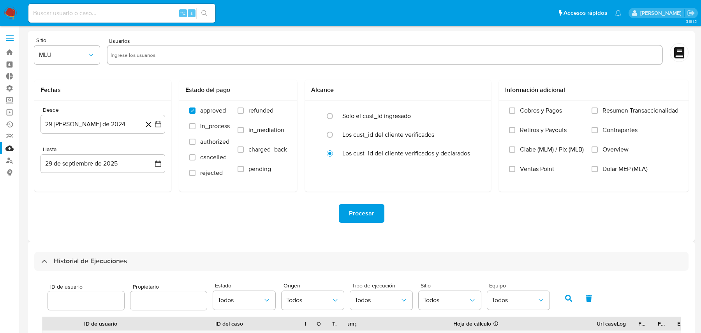
click at [85, 302] on input "number" at bounding box center [86, 301] width 76 height 10
paste input "168633065"
type input "168633065"
click at [559, 297] on button "button" at bounding box center [569, 298] width 20 height 19
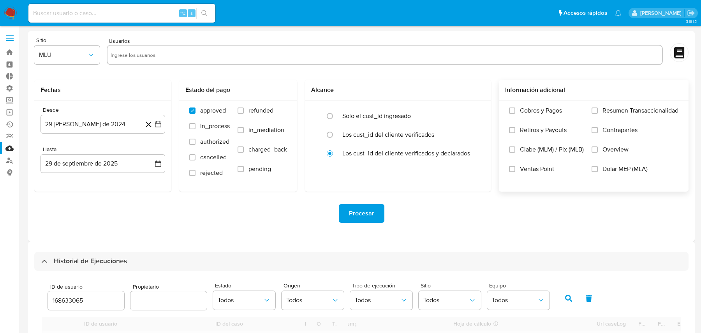
type input "1"
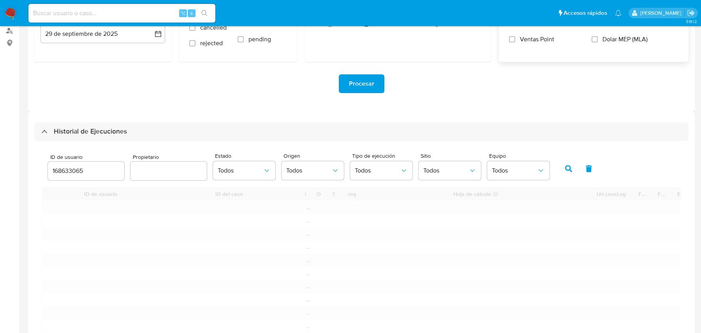
scroll to position [109, 0]
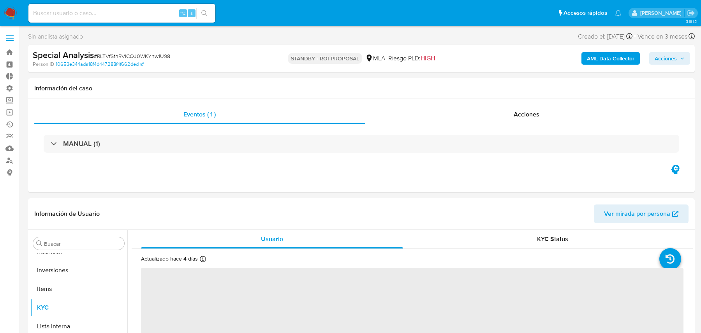
scroll to position [404, 0]
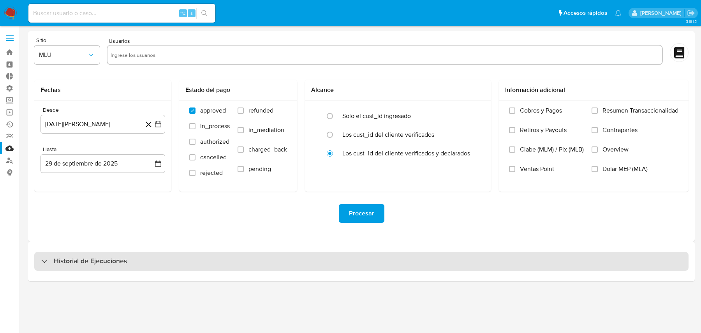
click at [108, 252] on div "Historial de Ejecuciones" at bounding box center [361, 261] width 655 height 19
select select "10"
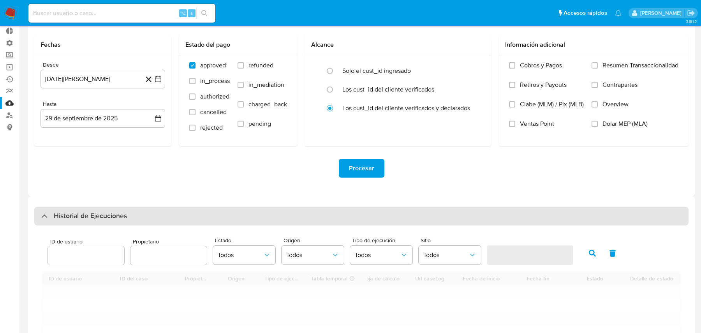
scroll to position [121, 0]
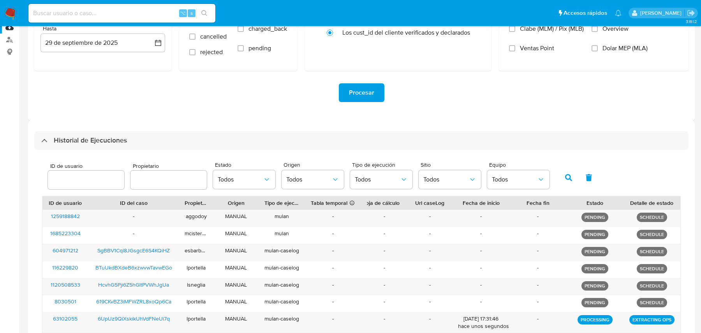
click at [79, 181] on input "number" at bounding box center [86, 180] width 76 height 10
type input "168633065"
click at [565, 177] on icon "button" at bounding box center [568, 177] width 7 height 7
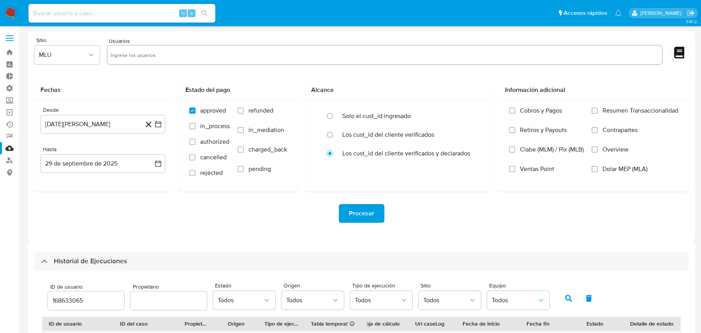
scroll to position [109, 0]
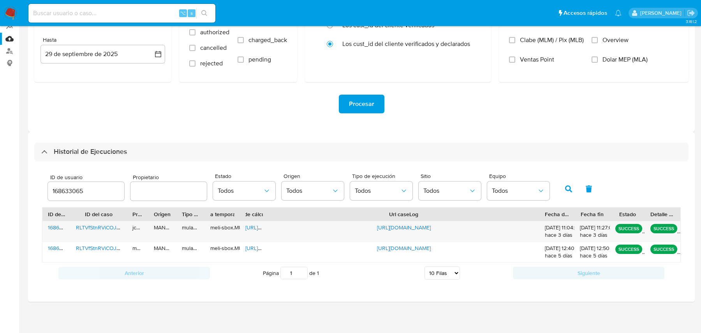
drag, startPoint x: 456, startPoint y: 215, endPoint x: 685, endPoint y: 226, distance: 229.4
click at [685, 226] on div "ID de usuario 168633065 Propietario Estado Todos Origen Todos Tipo de ejecución…" at bounding box center [361, 226] width 655 height 130
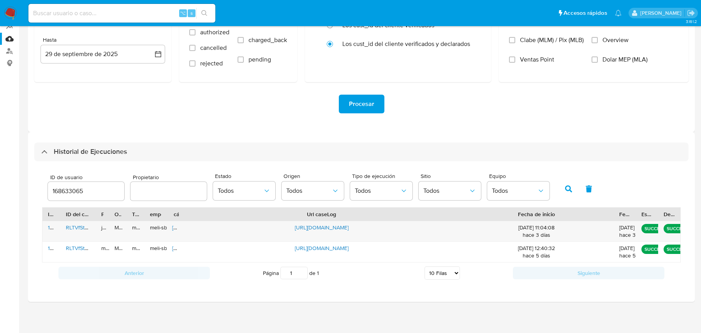
drag, startPoint x: 581, startPoint y: 218, endPoint x: 701, endPoint y: 218, distance: 120.0
click at [701, 218] on main "3.161.2" at bounding box center [350, 113] width 701 height 444
click at [383, 189] on span "Todos" at bounding box center [377, 191] width 45 height 8
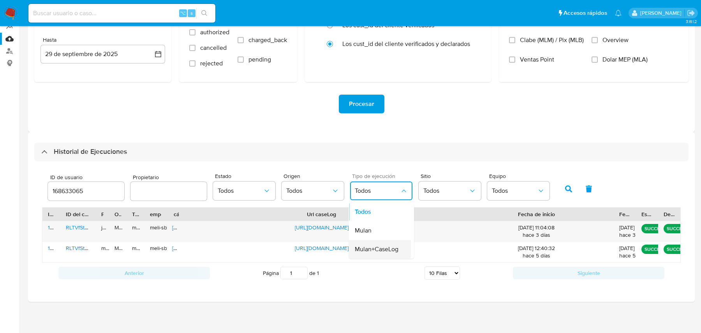
click at [358, 248] on span "Mulan+CaseLog" at bounding box center [377, 249] width 44 height 8
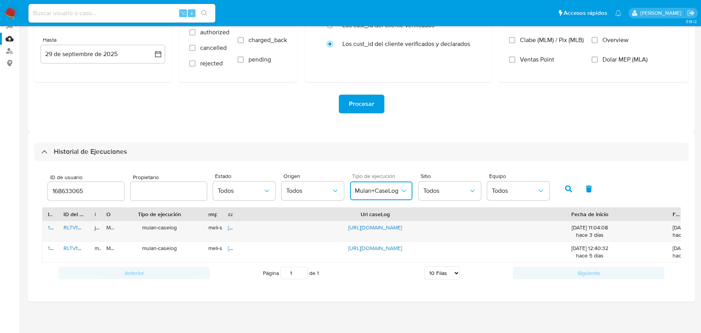
drag, startPoint x: 147, startPoint y: 214, endPoint x: 215, endPoint y: 215, distance: 68.2
click at [215, 215] on div "ID de usuario ID del caso Propietario Origen Tipo de ejecución Tabla temporal D…" at bounding box center [383, 214] width 683 height 13
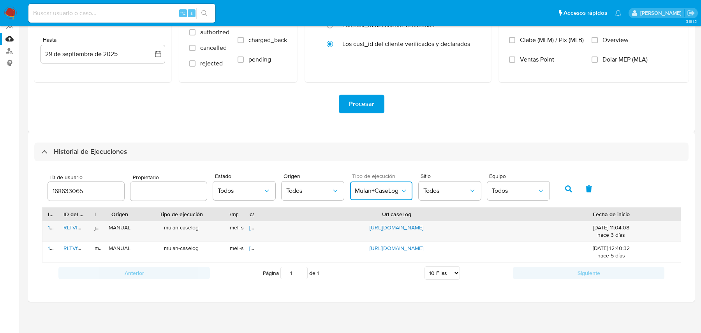
drag, startPoint x: 115, startPoint y: 215, endPoint x: 195, endPoint y: 214, distance: 80.3
click at [145, 214] on div at bounding box center [138, 214] width 14 height 13
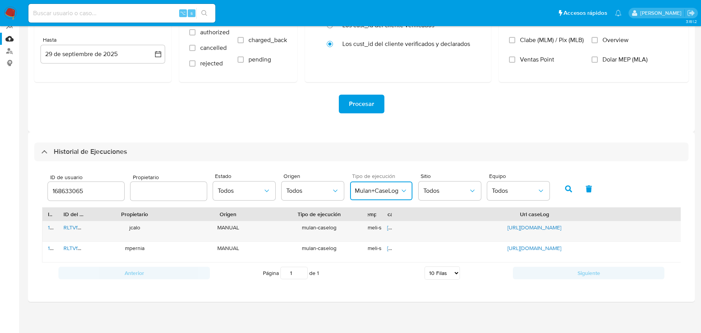
drag, startPoint x: 101, startPoint y: 217, endPoint x: 200, endPoint y: 217, distance: 99.4
click at [187, 217] on div at bounding box center [180, 214] width 14 height 13
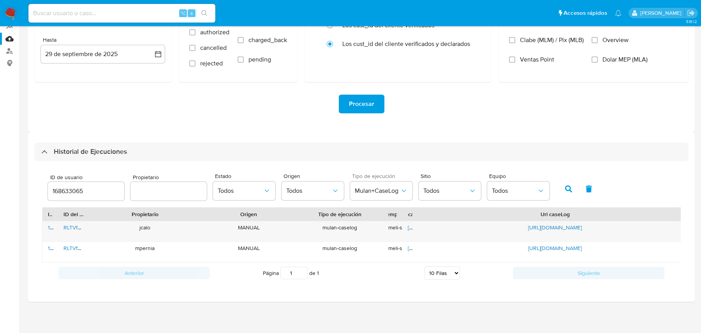
scroll to position [0, 0]
